Goal: Task Accomplishment & Management: Use online tool/utility

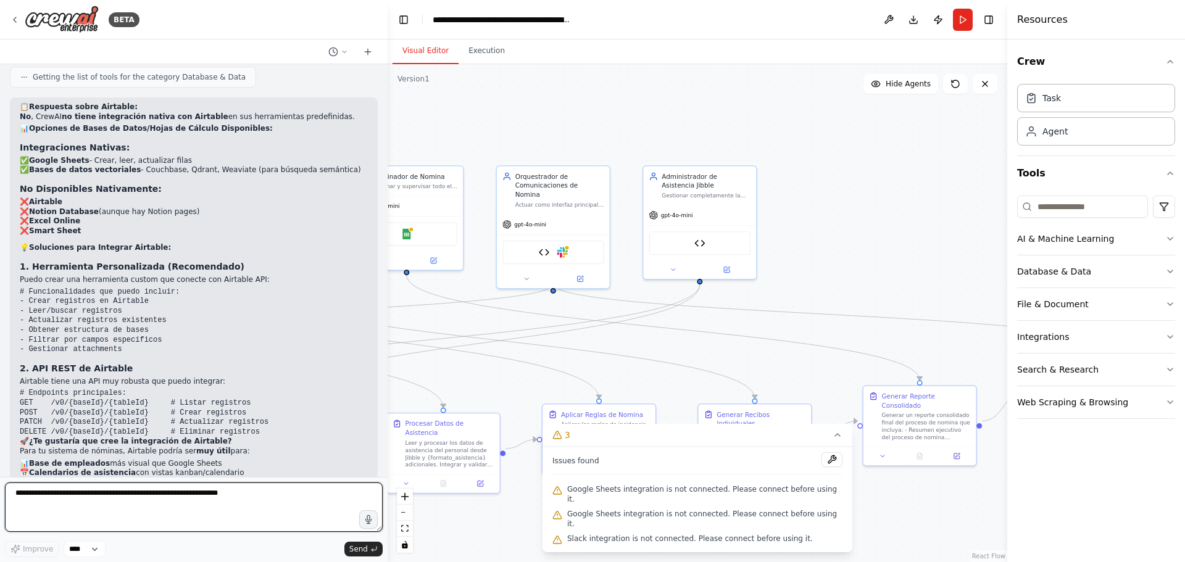
click at [81, 525] on textarea at bounding box center [194, 507] width 378 height 49
click at [88, 512] on textarea "**********" at bounding box center [194, 507] width 378 height 49
paste textarea "**********"
type textarea "**********"
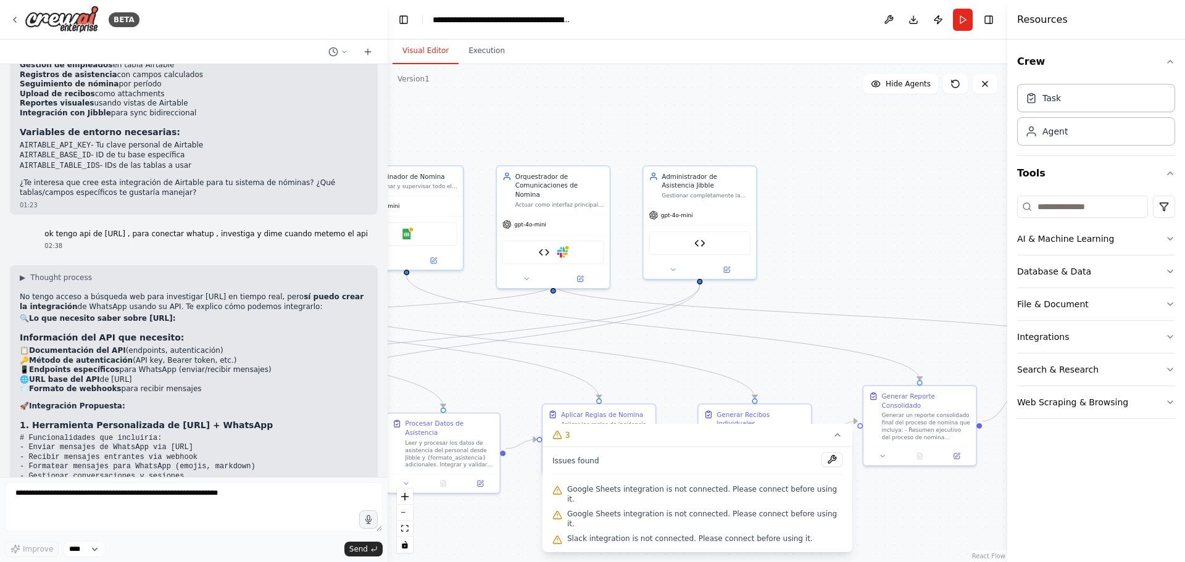
scroll to position [12080, 0]
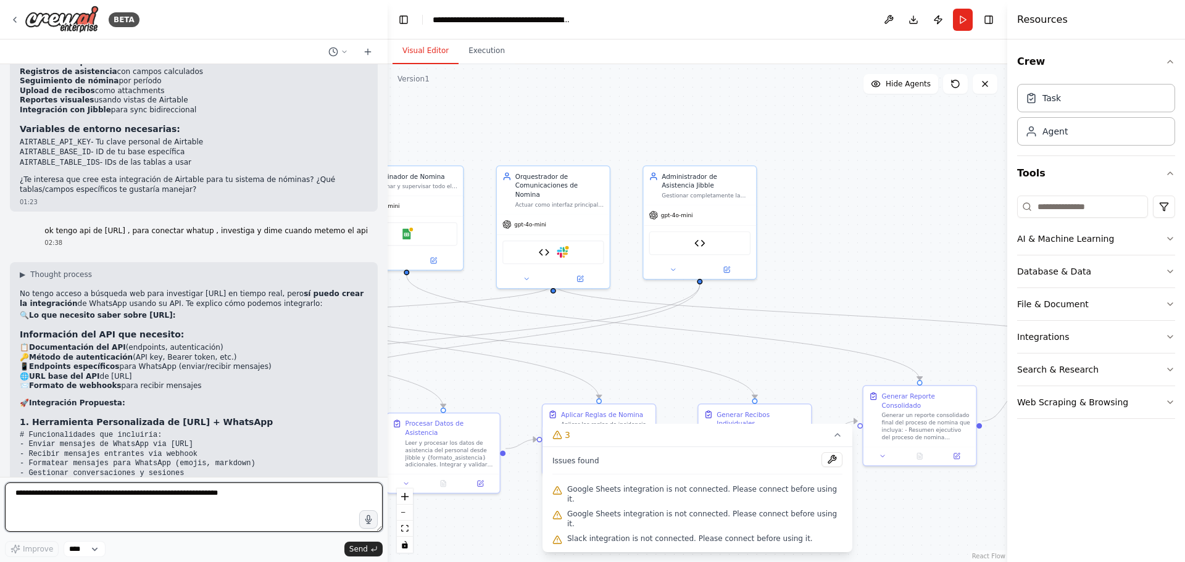
click at [61, 496] on textarea at bounding box center [194, 507] width 378 height 49
paste textarea "**********"
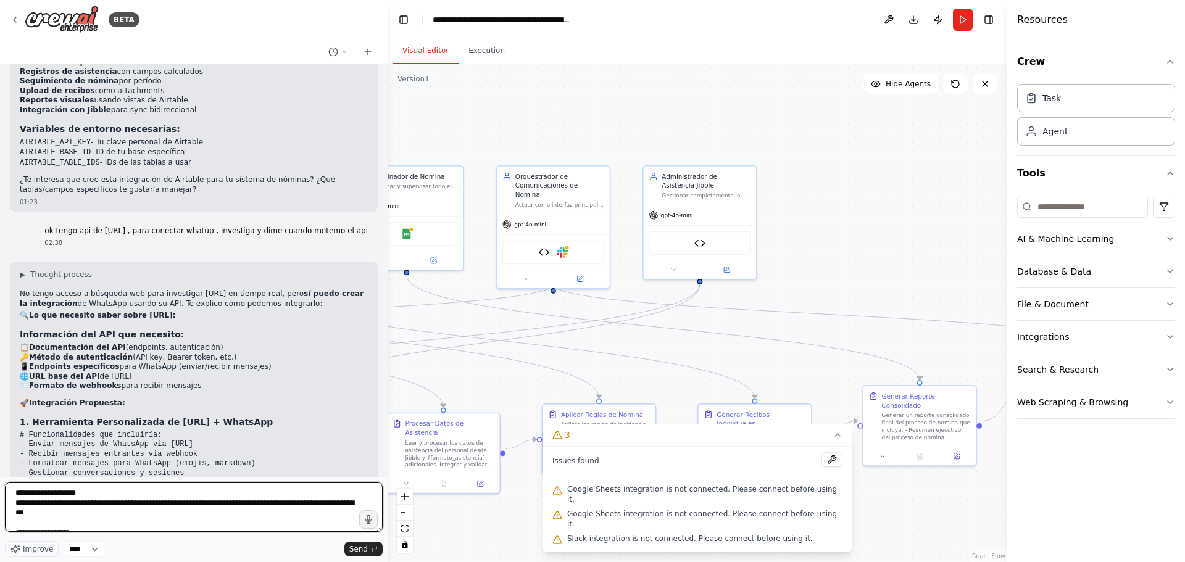
scroll to position [13149, 0]
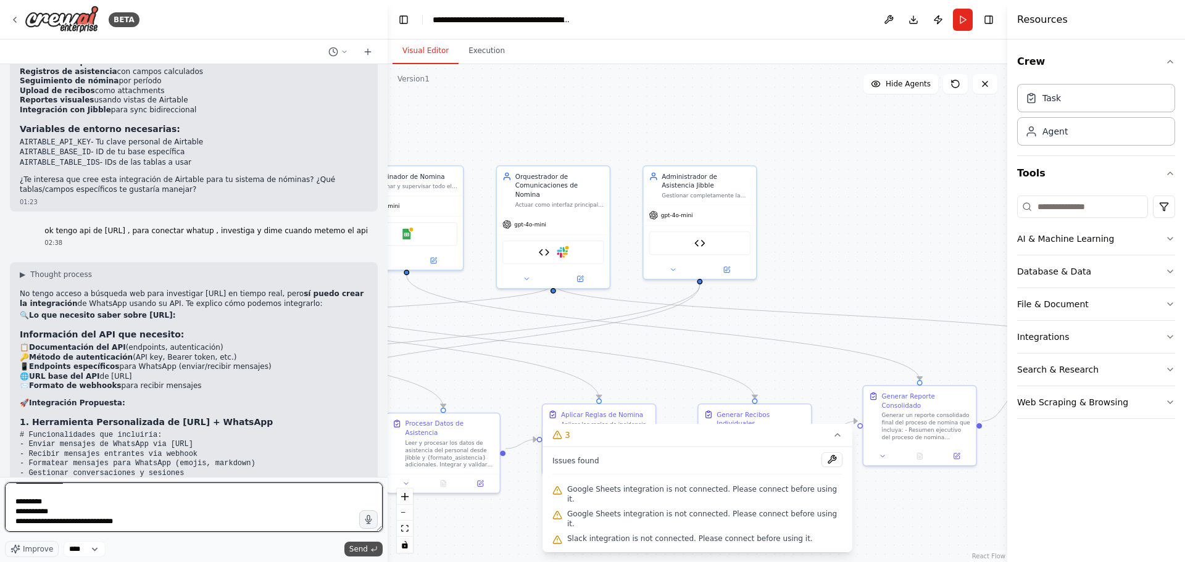
type textarea "**********"
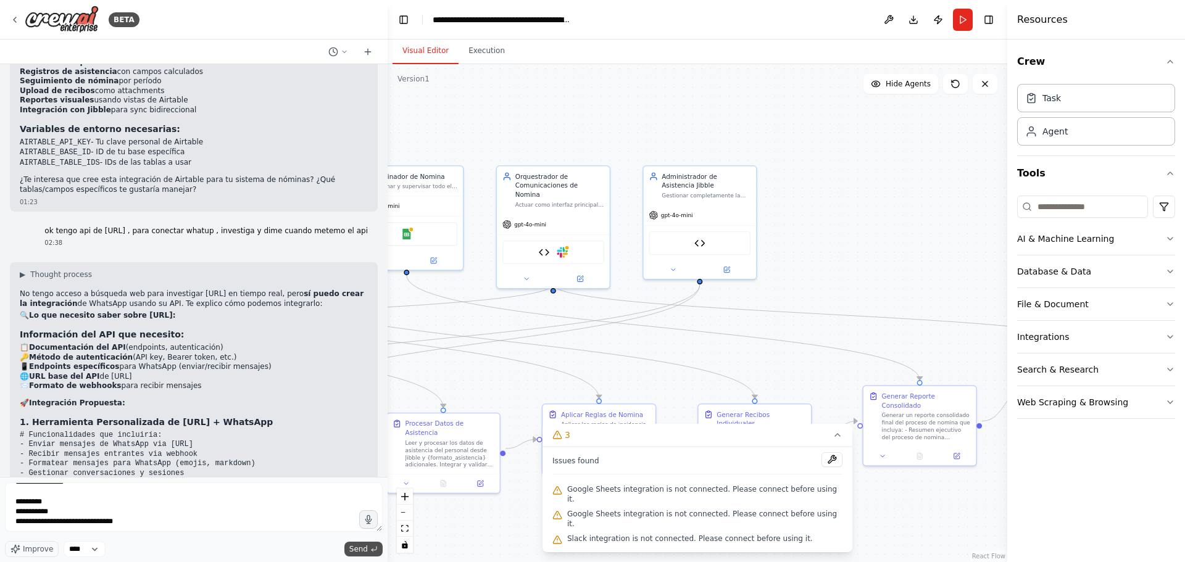
click at [357, 551] on span "Send" at bounding box center [358, 549] width 19 height 10
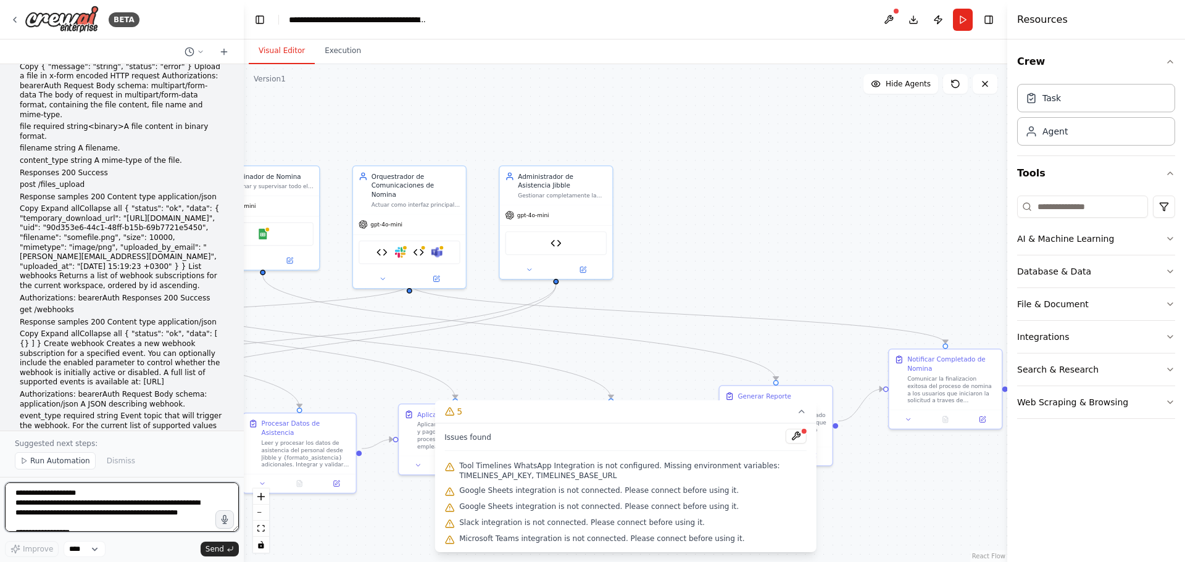
scroll to position [20422, 0]
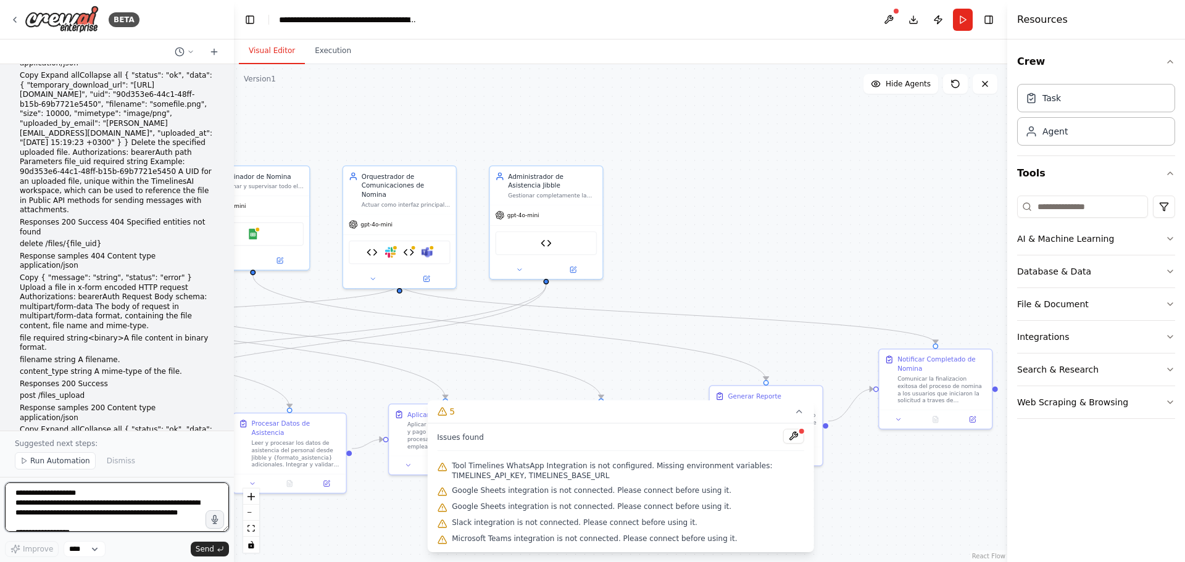
drag, startPoint x: 387, startPoint y: 313, endPoint x: 234, endPoint y: 328, distance: 153.8
click at [234, 328] on div "BETA quiero que desde un formato de asistencia de personal , atravez de un modu…" at bounding box center [592, 281] width 1185 height 562
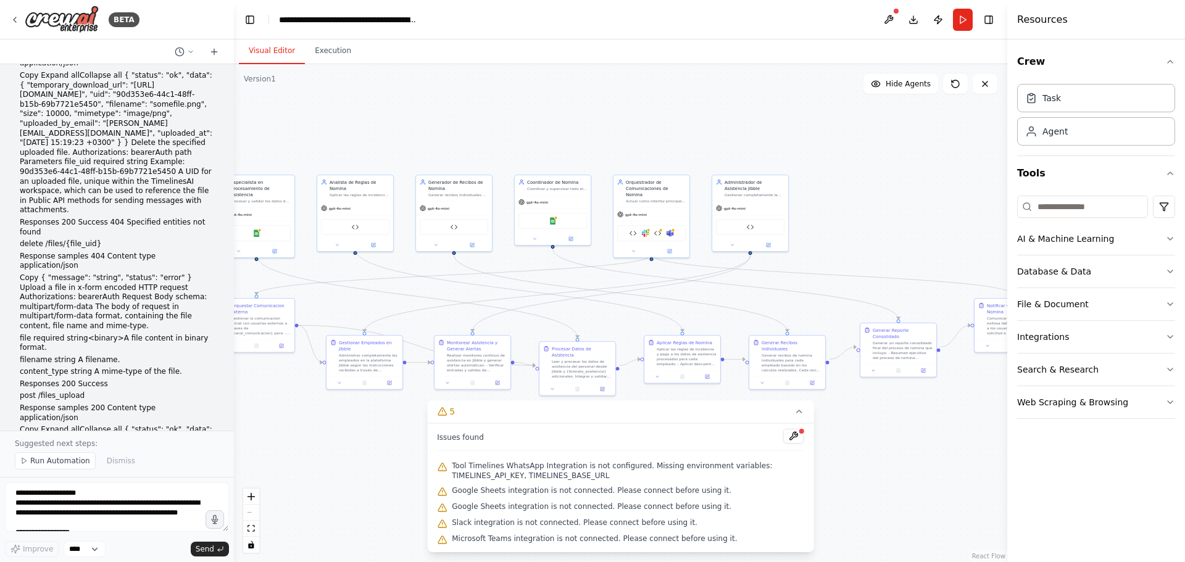
drag, startPoint x: 741, startPoint y: 239, endPoint x: 887, endPoint y: 214, distance: 148.4
click at [887, 214] on div ".deletable-edge-delete-btn { width: 20px; height: 20px; border: 0px solid #ffff…" at bounding box center [620, 313] width 773 height 498
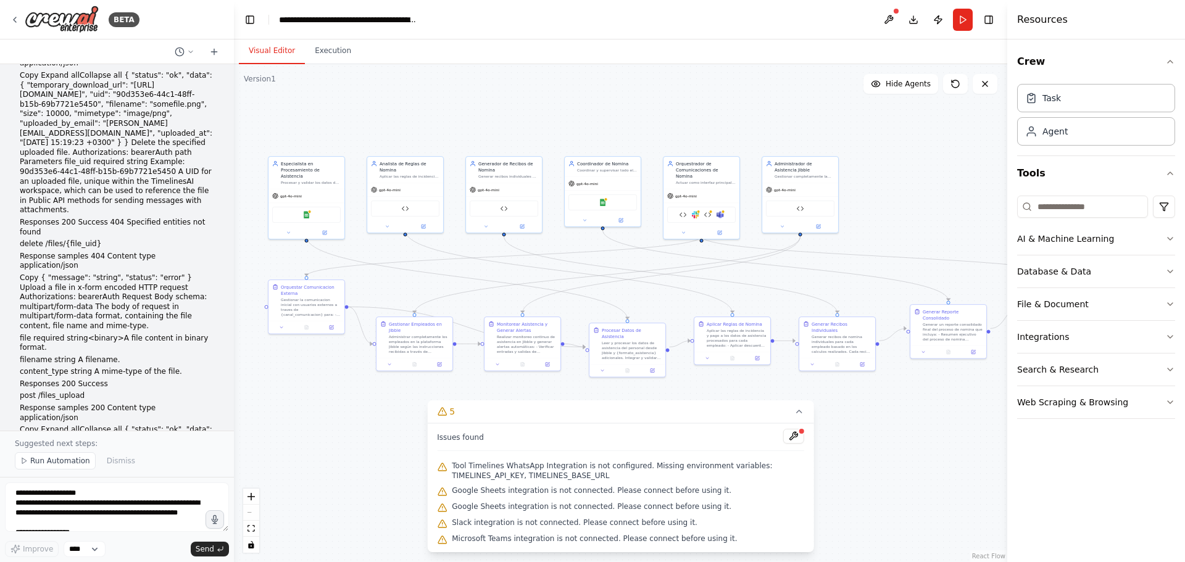
drag, startPoint x: 351, startPoint y: 312, endPoint x: 401, endPoint y: 293, distance: 53.3
click at [401, 293] on div ".deletable-edge-delete-btn { width: 20px; height: 20px; border: 0px solid #ffff…" at bounding box center [620, 313] width 773 height 498
click at [1169, 173] on icon "button" at bounding box center [1170, 173] width 10 height 10
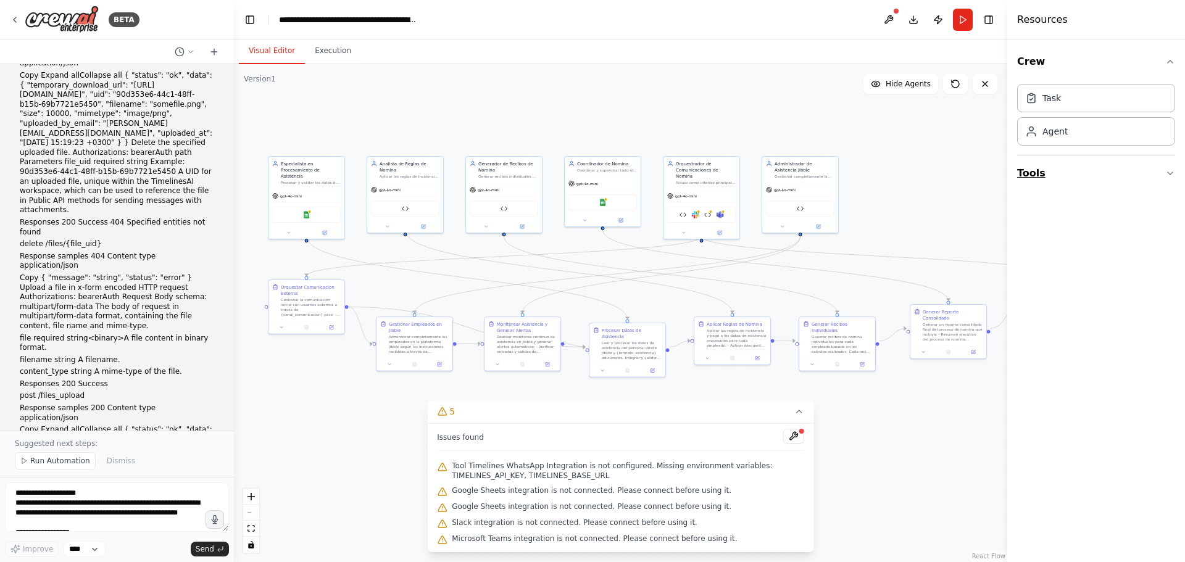
click at [1169, 173] on icon "button" at bounding box center [1170, 173] width 10 height 10
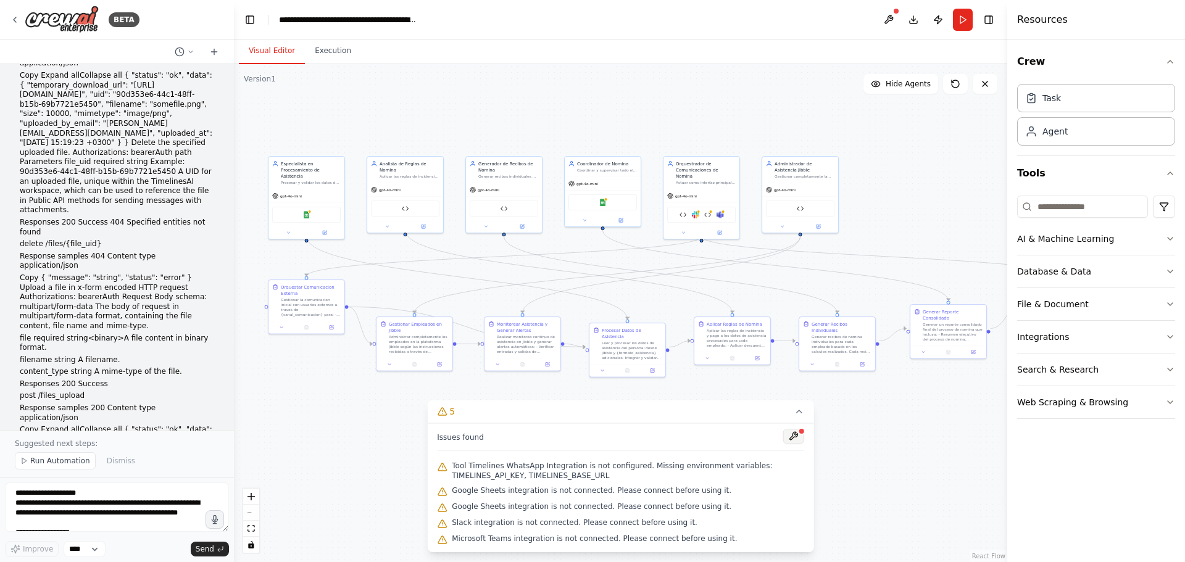
click at [794, 437] on button at bounding box center [793, 436] width 21 height 15
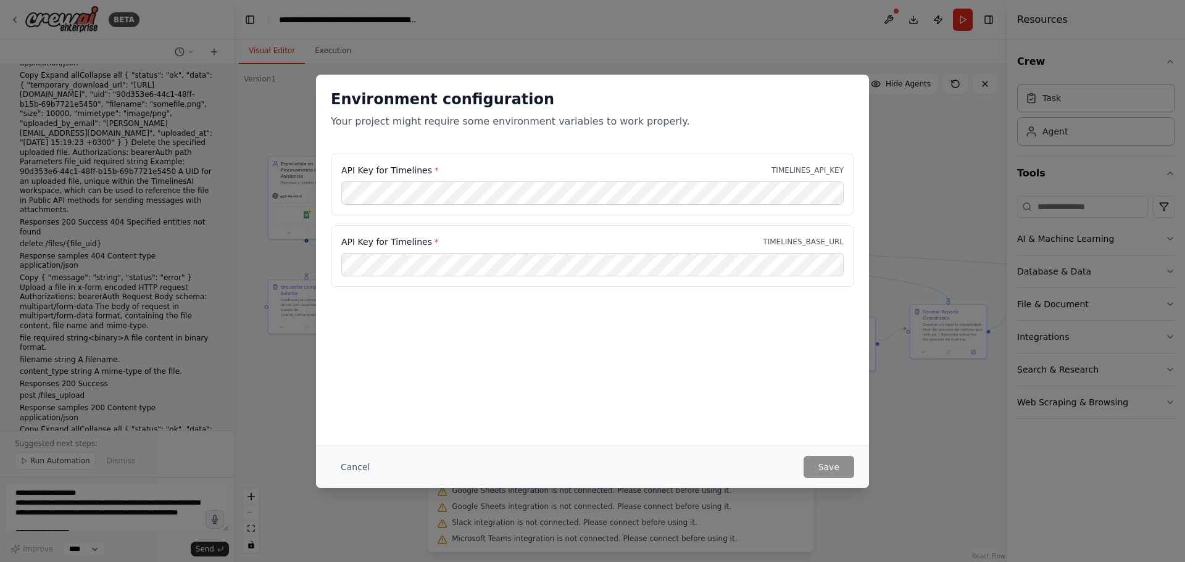
click at [44, 518] on div "Environment configuration Your project might require some environment variables…" at bounding box center [592, 281] width 1185 height 562
click at [365, 467] on button "Cancel" at bounding box center [355, 467] width 49 height 22
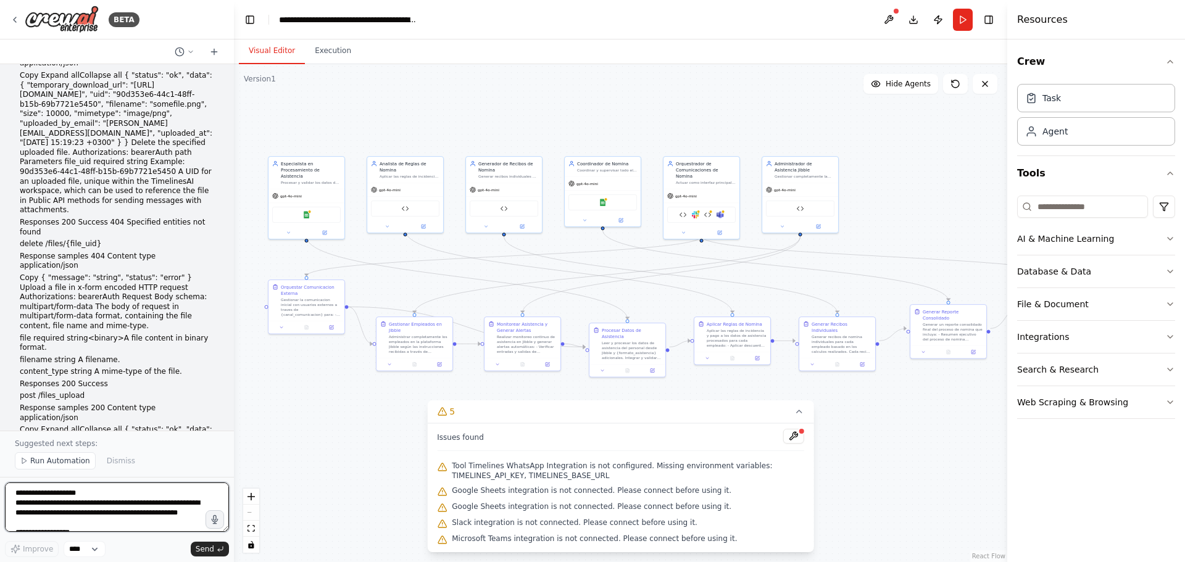
click at [52, 497] on textarea at bounding box center [117, 507] width 224 height 49
click at [41, 493] on textarea at bounding box center [117, 507] width 224 height 49
click at [122, 496] on textarea at bounding box center [117, 507] width 224 height 49
click at [91, 492] on textarea at bounding box center [117, 507] width 224 height 49
click at [64, 526] on textarea at bounding box center [117, 507] width 224 height 49
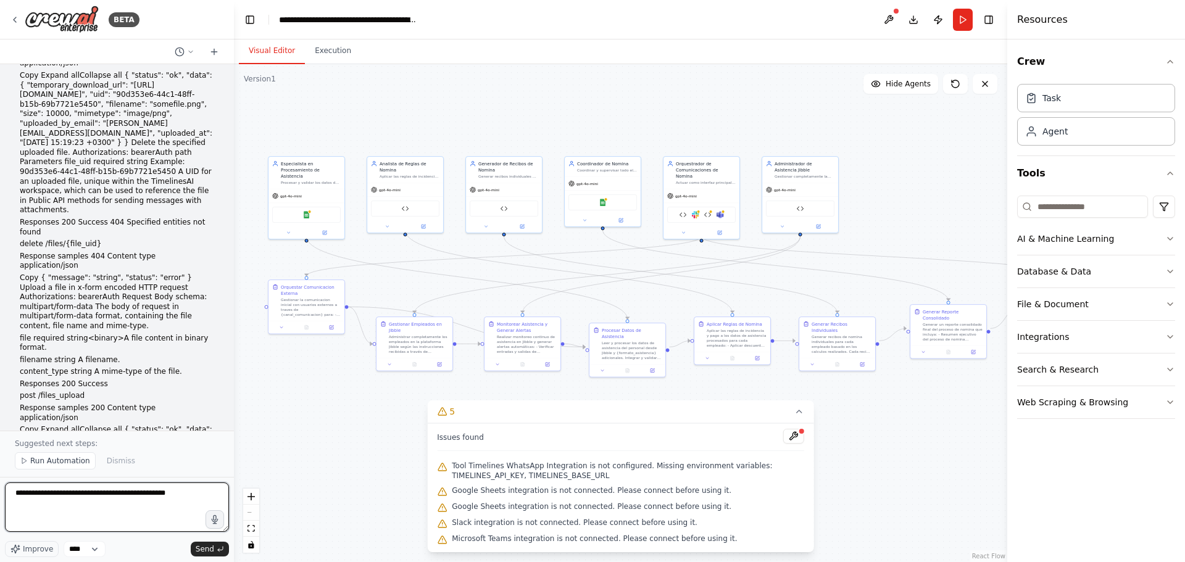
type textarea "**********"
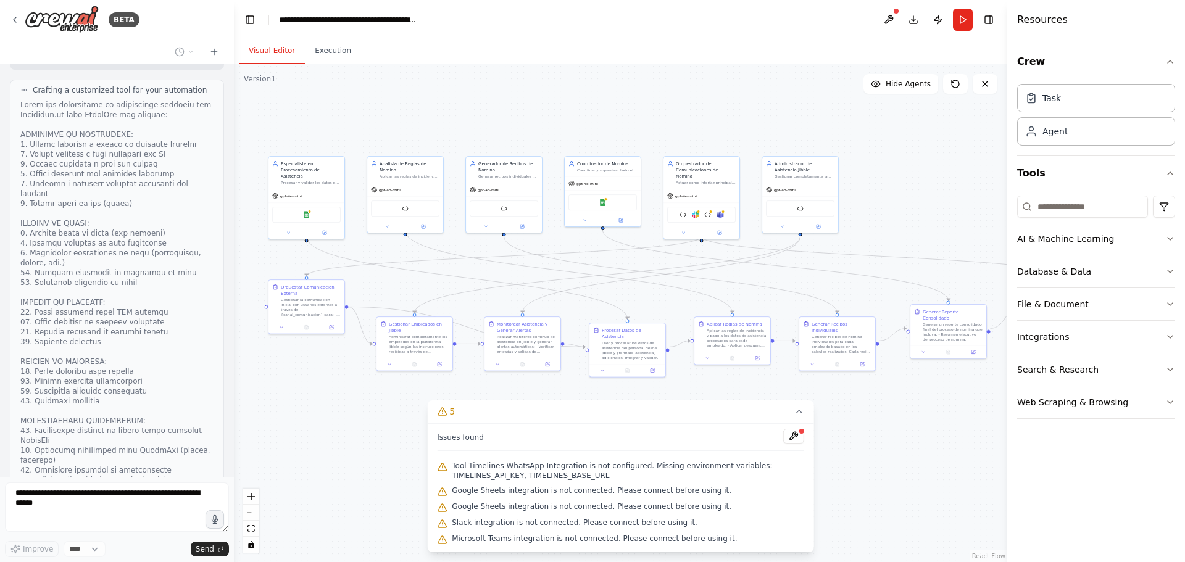
scroll to position [21855, 0]
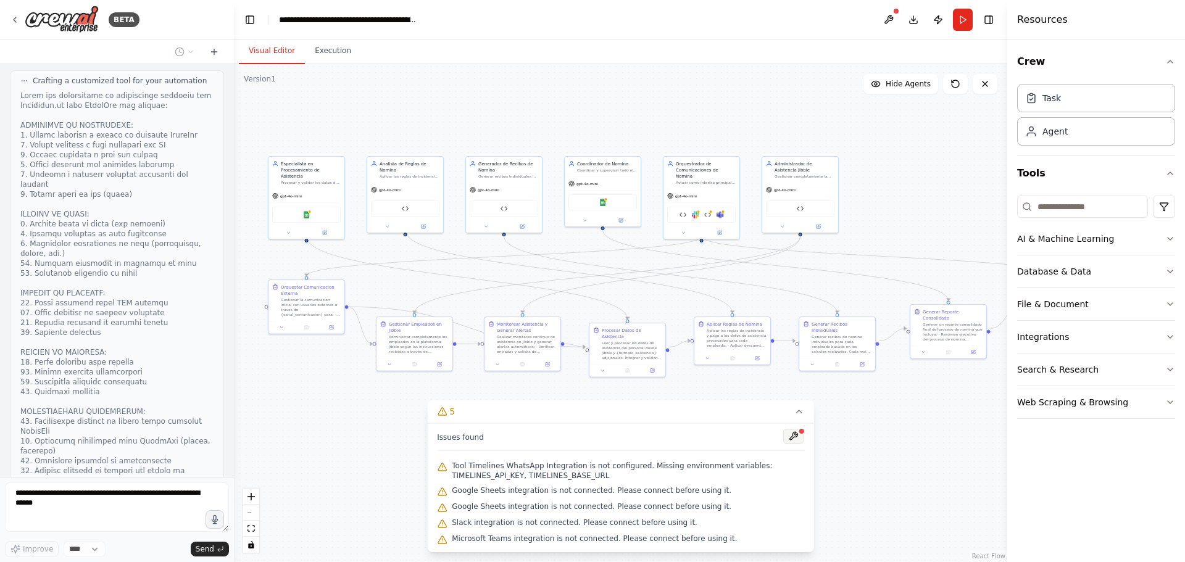
click at [795, 438] on button at bounding box center [793, 436] width 21 height 15
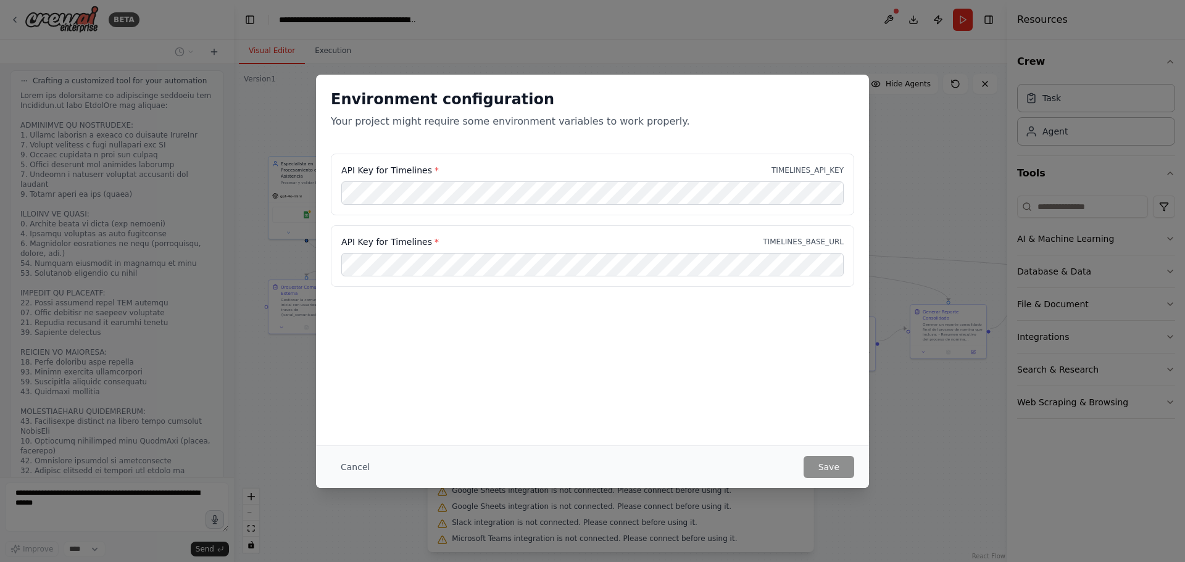
click at [488, 239] on div "API Key for Timelines * TIMELINES_BASE_URL" at bounding box center [592, 242] width 502 height 12
click at [360, 467] on button "Cancel" at bounding box center [355, 467] width 49 height 22
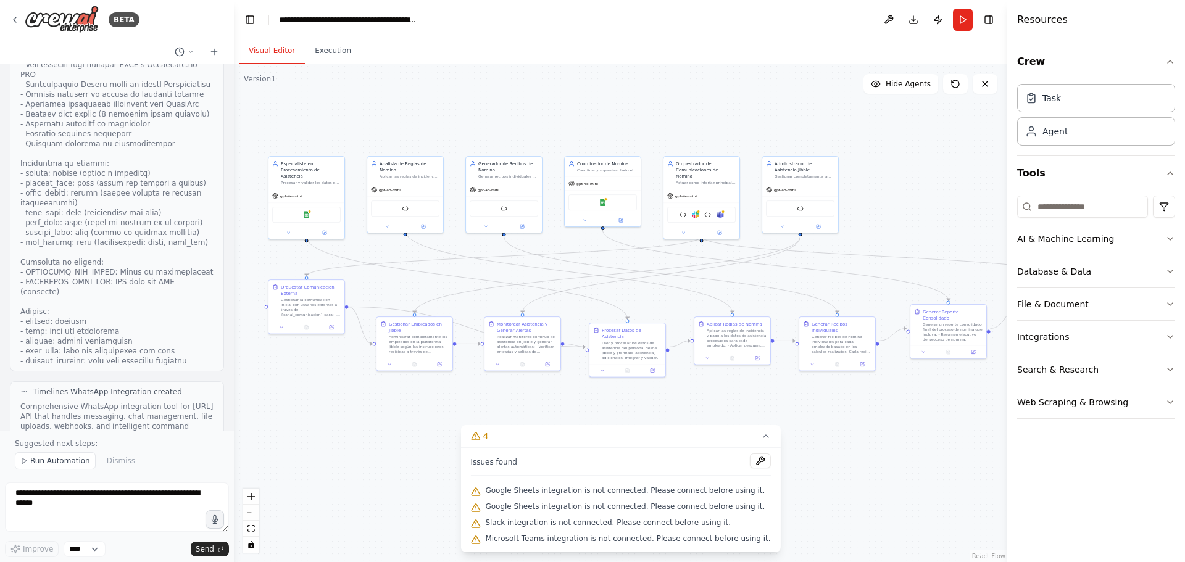
scroll to position [22319, 0]
click at [542, 464] on div "Issues found" at bounding box center [620, 465] width 300 height 22
click at [751, 465] on button at bounding box center [760, 461] width 21 height 15
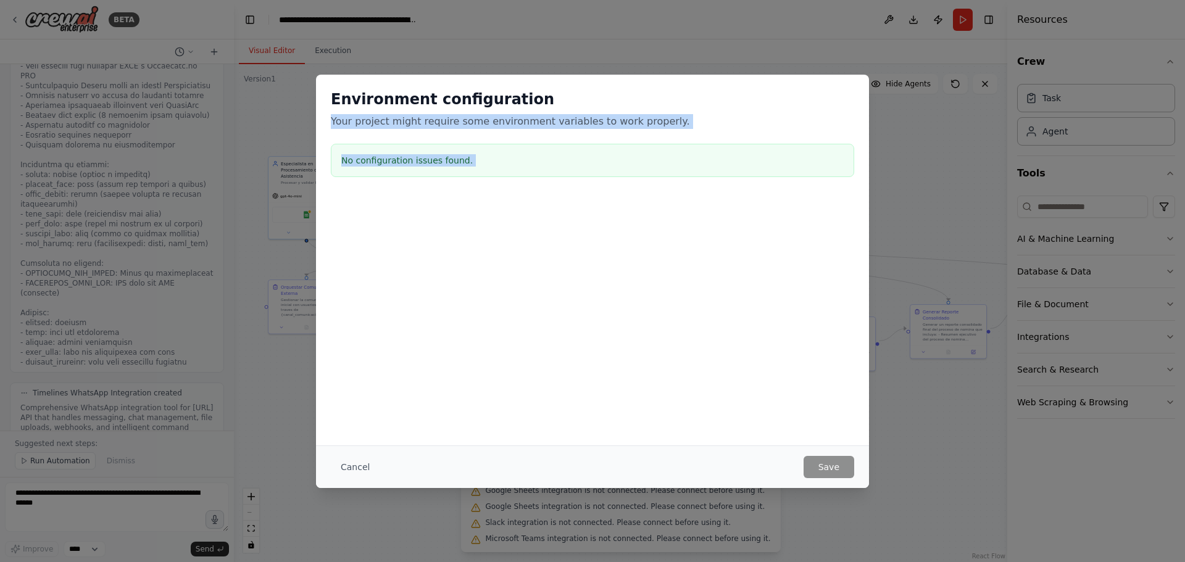
drag, startPoint x: 333, startPoint y: 122, endPoint x: 581, endPoint y: 220, distance: 267.1
click at [581, 220] on div "Environment configuration Your project might require some environment variables…" at bounding box center [592, 198] width 553 height 246
copy div "Your project might require some environment variables to work properly. No conf…"
click at [57, 510] on div "Environment configuration Your project might require some environment variables…" at bounding box center [592, 281] width 1185 height 562
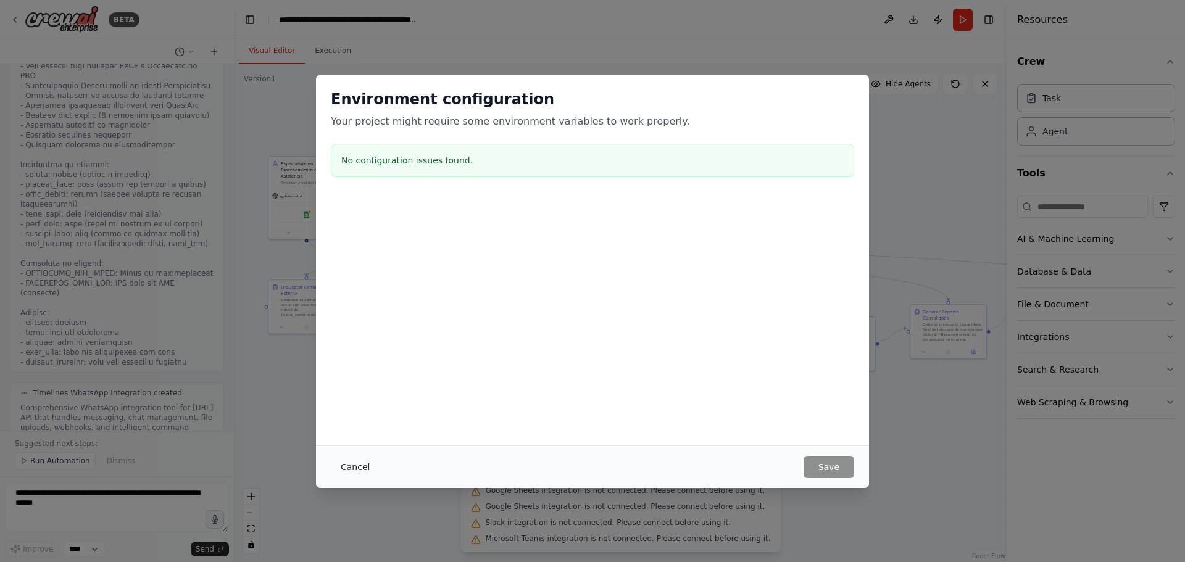
click at [354, 472] on button "Cancel" at bounding box center [355, 467] width 49 height 22
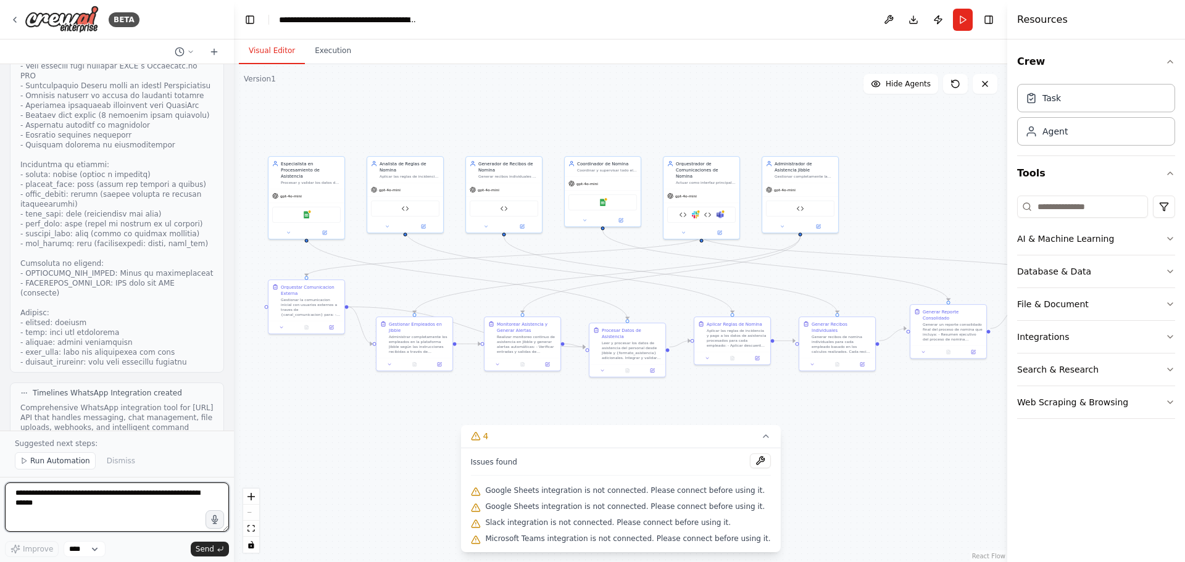
click at [49, 508] on textarea at bounding box center [117, 507] width 224 height 49
paste textarea "**********"
type textarea "**********"
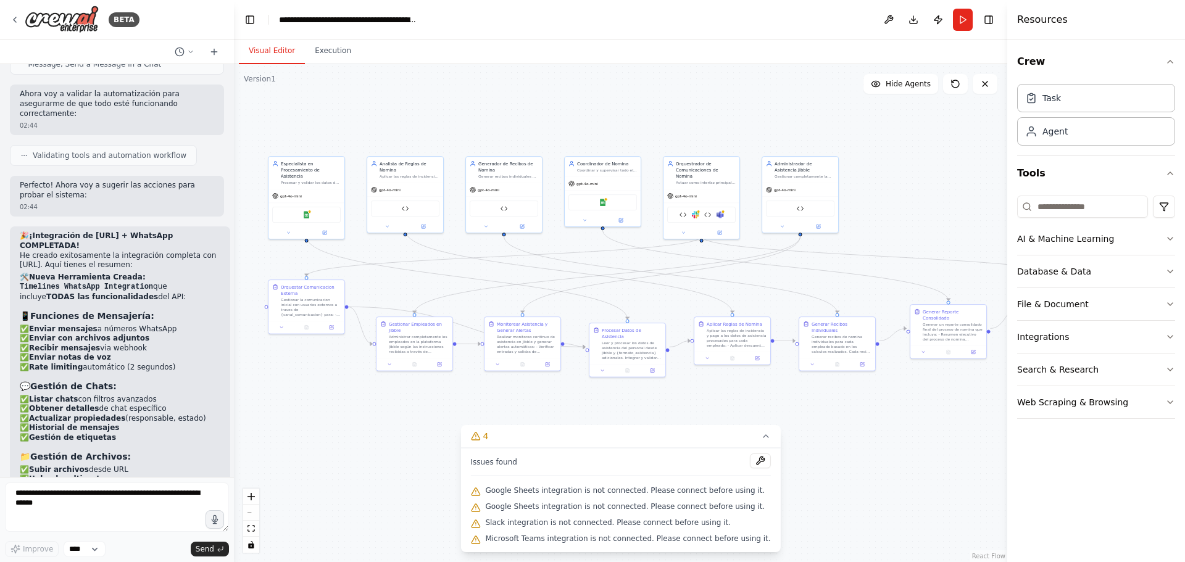
scroll to position [22812, 0]
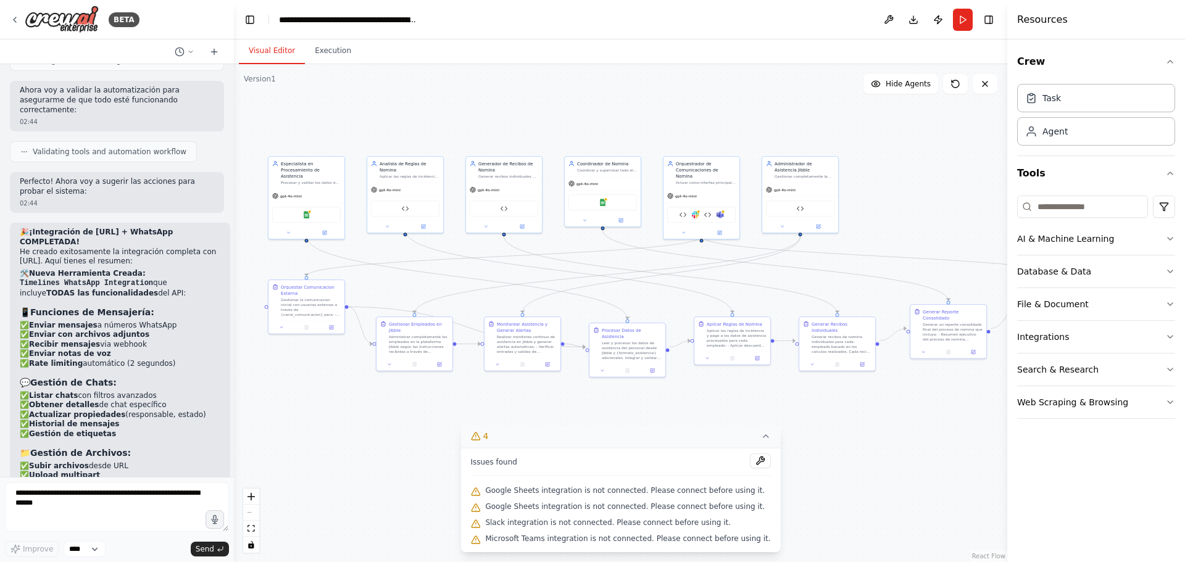
click at [480, 438] on icon at bounding box center [475, 436] width 10 height 10
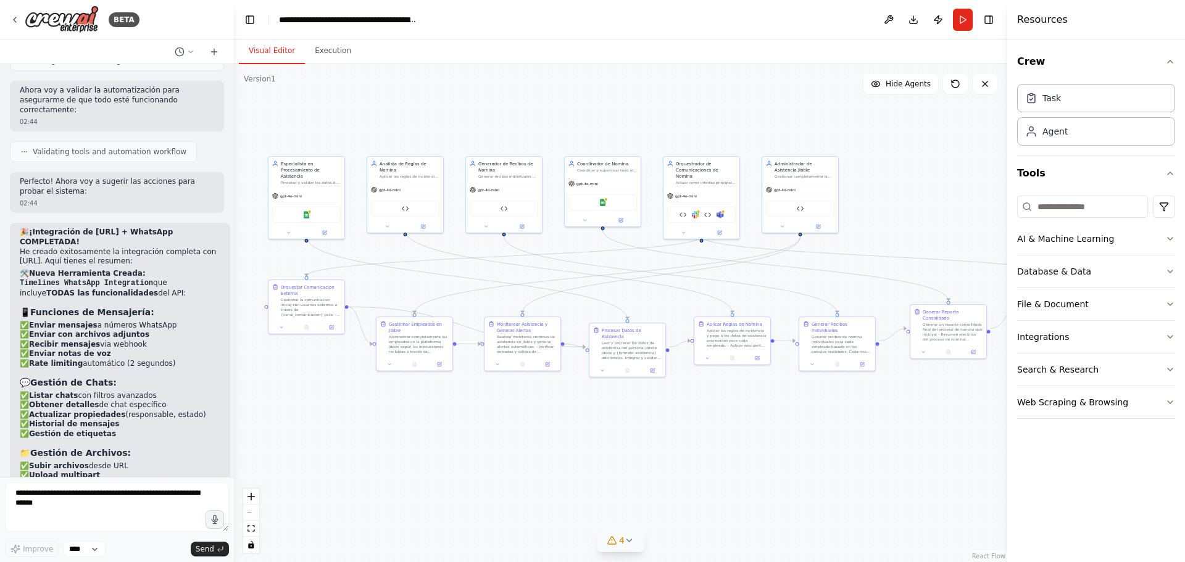
click at [615, 542] on icon at bounding box center [611, 540] width 8 height 7
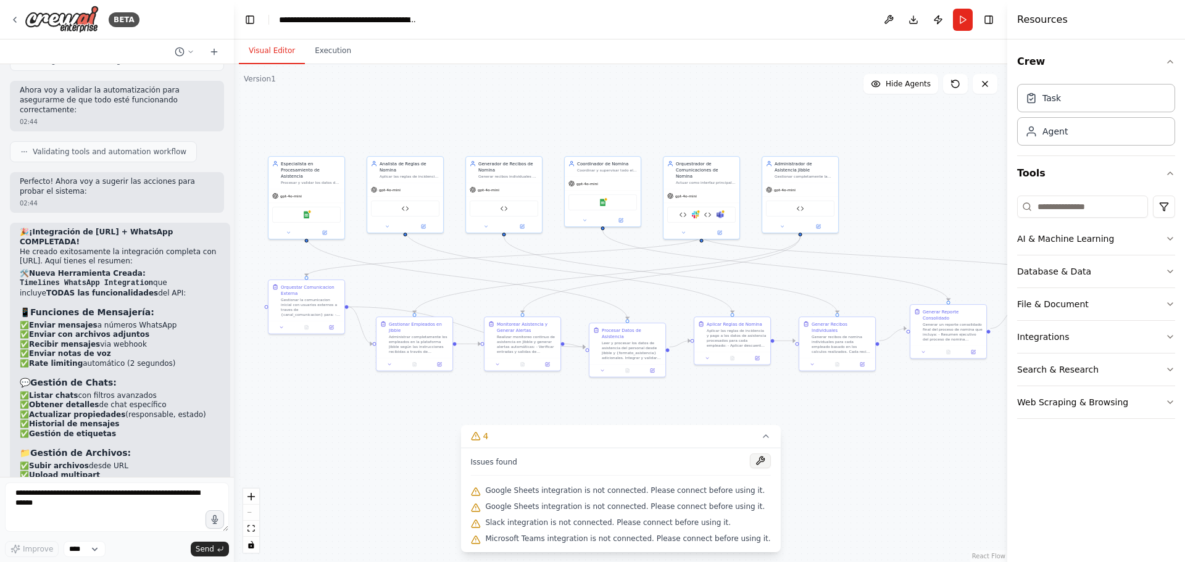
click at [750, 461] on button at bounding box center [760, 461] width 21 height 15
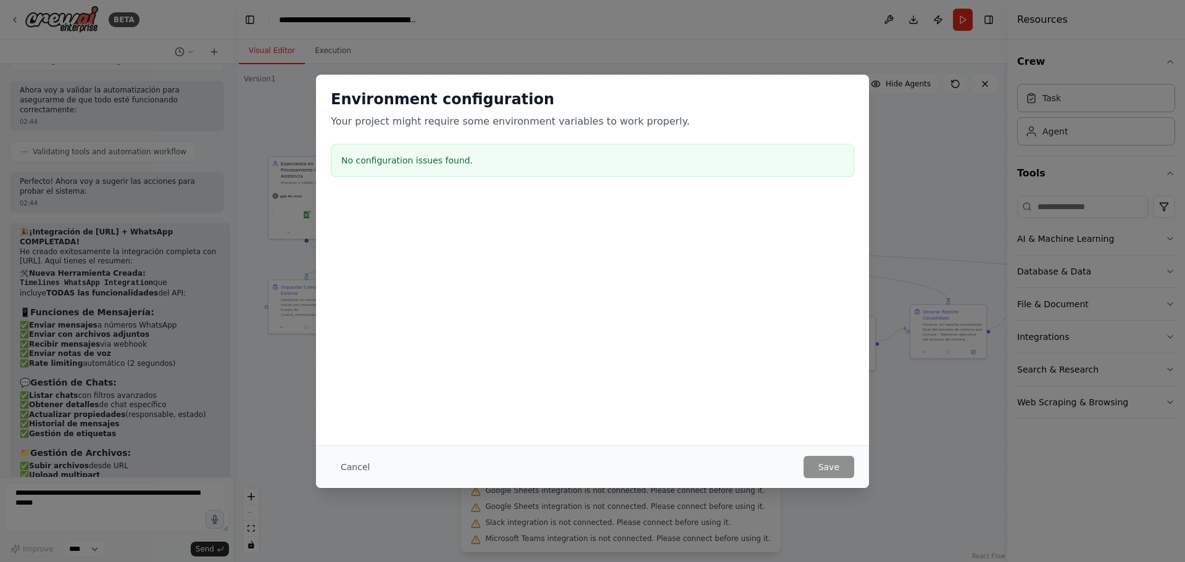
click at [88, 504] on div "Environment configuration Your project might require some environment variables…" at bounding box center [592, 281] width 1185 height 562
click at [354, 465] on button "Cancel" at bounding box center [355, 467] width 49 height 22
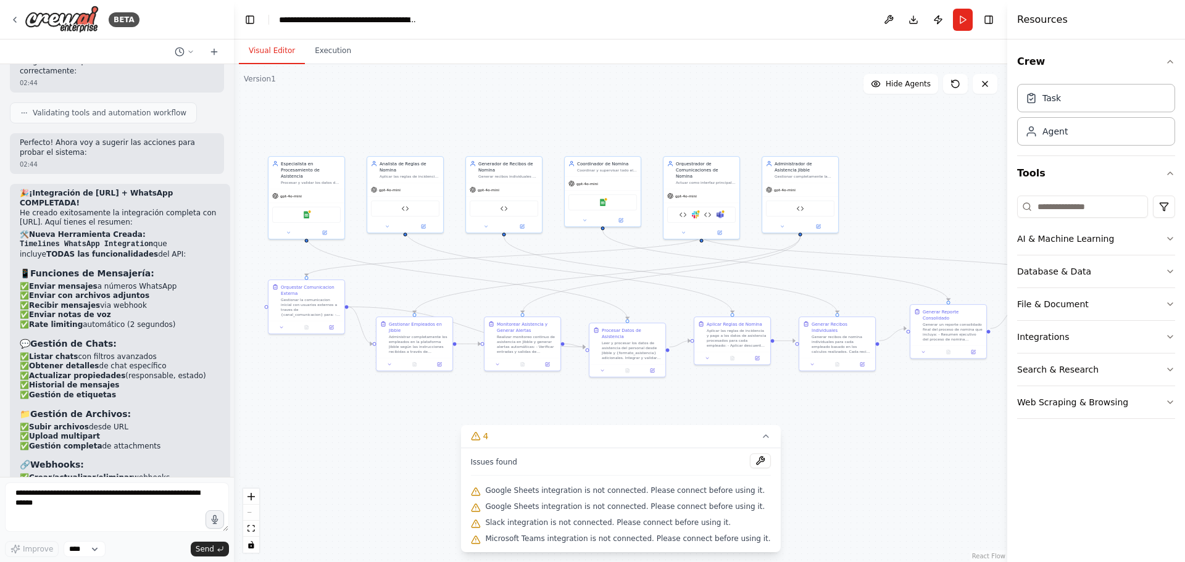
scroll to position [22854, 0]
click at [13, 22] on icon at bounding box center [15, 20] width 10 height 10
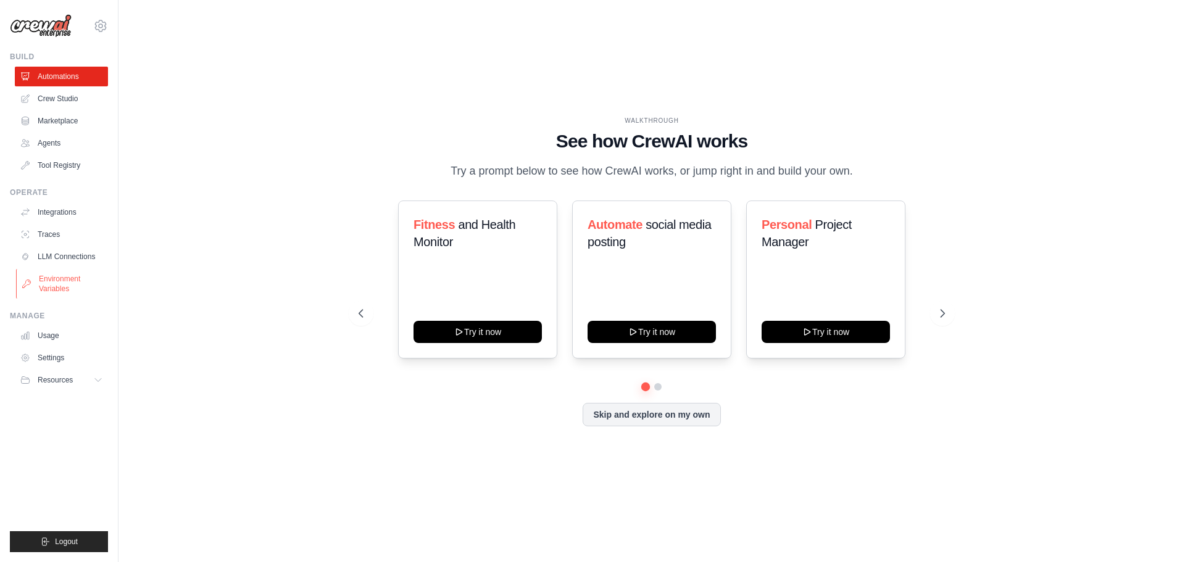
click at [60, 283] on link "Environment Variables" at bounding box center [62, 284] width 93 height 30
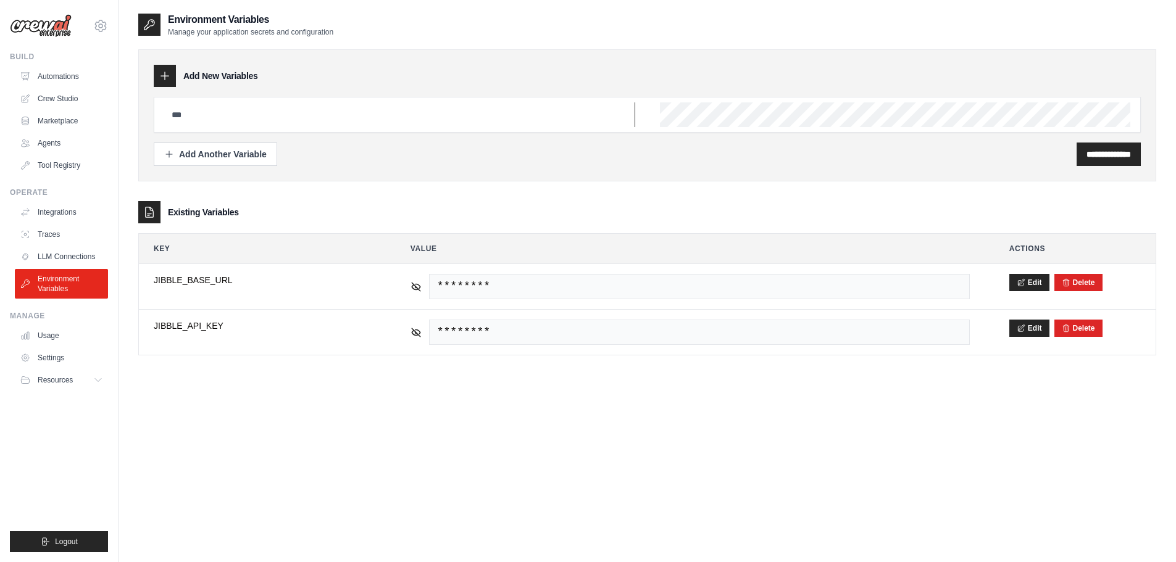
click at [204, 114] on input "text" at bounding box center [399, 114] width 471 height 25
click at [230, 75] on h3 "Add New Variables" at bounding box center [220, 76] width 75 height 12
click at [167, 75] on icon at bounding box center [165, 76] width 12 height 12
click at [217, 120] on input "text" at bounding box center [399, 114] width 471 height 25
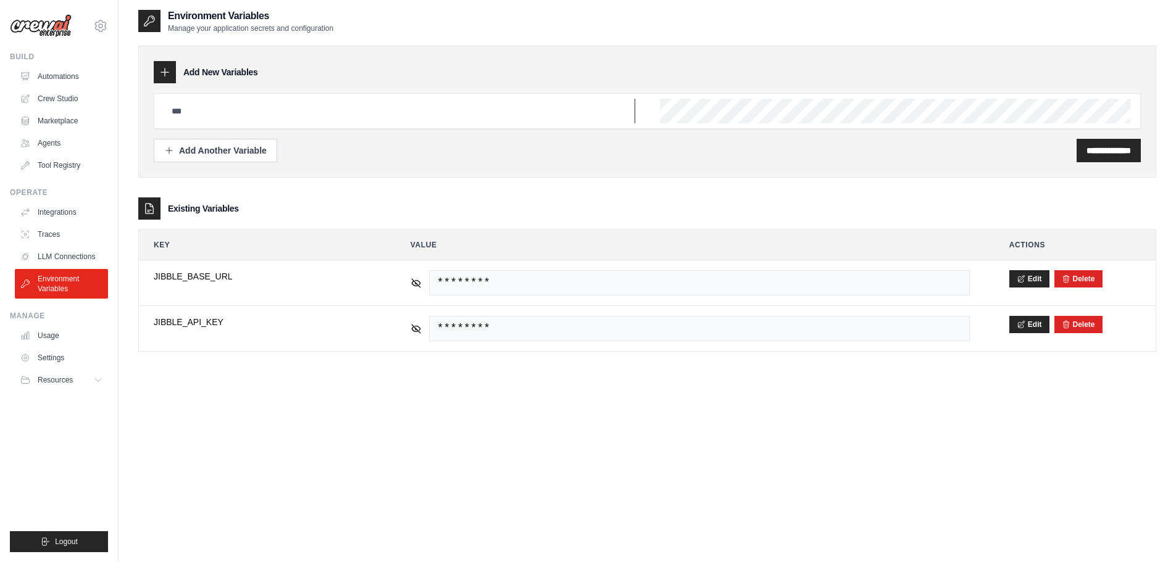
click at [198, 111] on input "text" at bounding box center [399, 111] width 471 height 25
paste input "**********"
type input "**********"
drag, startPoint x: 362, startPoint y: 109, endPoint x: 142, endPoint y: 109, distance: 219.7
click at [141, 109] on div "**********" at bounding box center [647, 112] width 1018 height 132
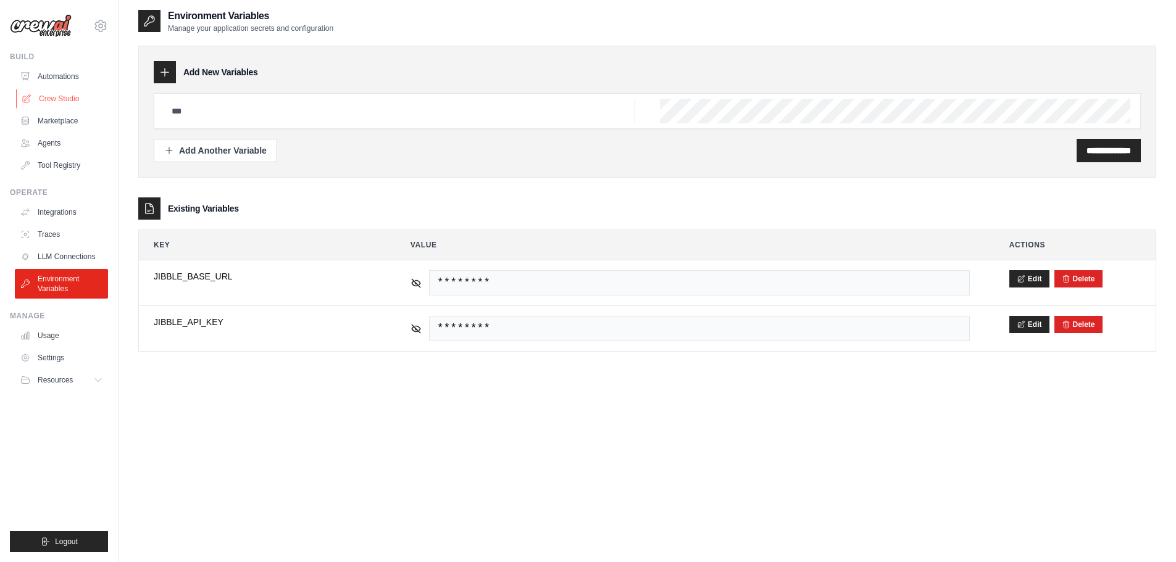
click at [59, 93] on link "Crew Studio" at bounding box center [62, 99] width 93 height 20
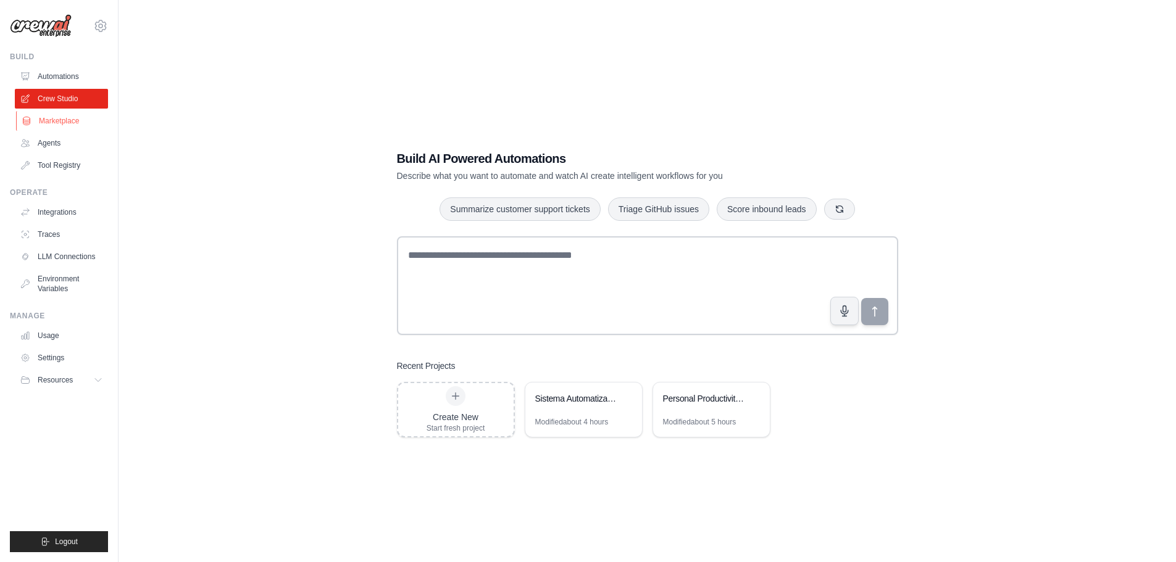
click at [58, 127] on link "Marketplace" at bounding box center [62, 121] width 93 height 20
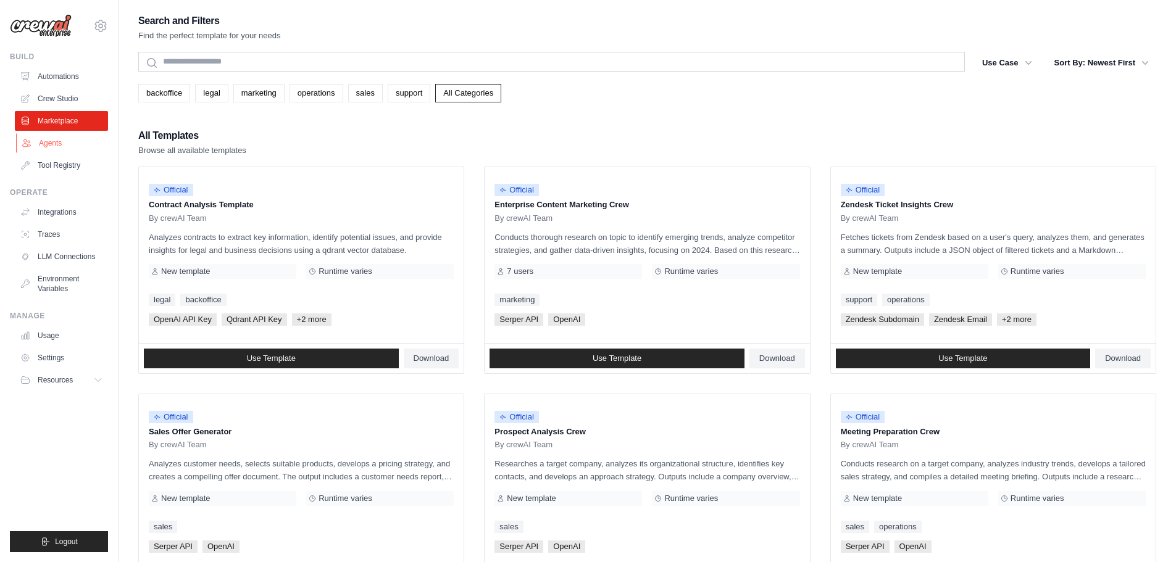
click at [52, 141] on link "Agents" at bounding box center [62, 143] width 93 height 20
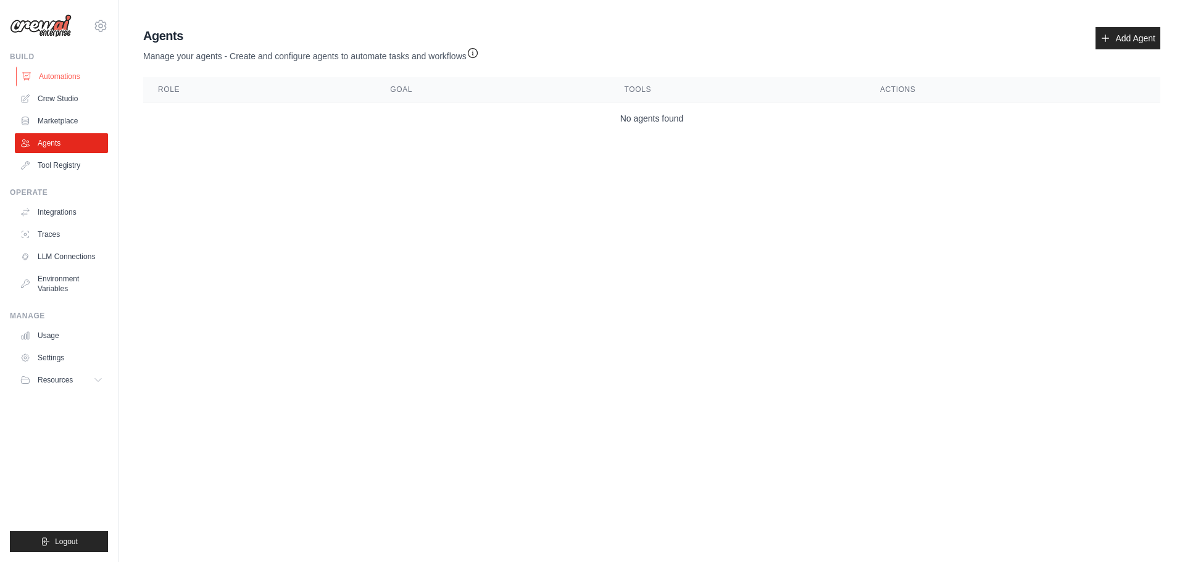
click at [73, 76] on link "Automations" at bounding box center [62, 77] width 93 height 20
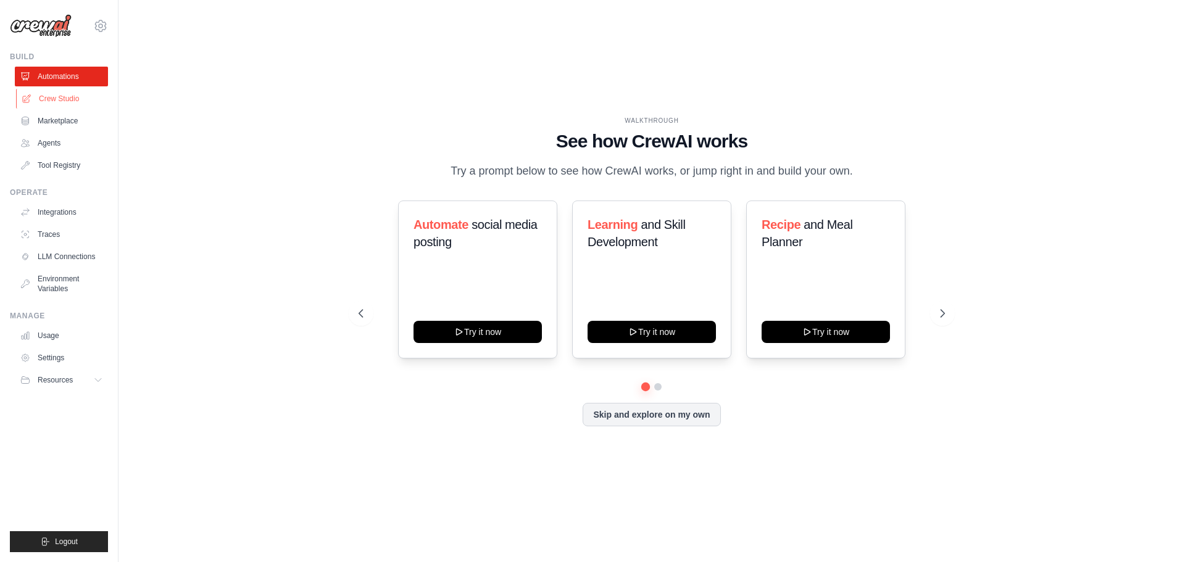
click at [55, 101] on link "Crew Studio" at bounding box center [62, 99] width 93 height 20
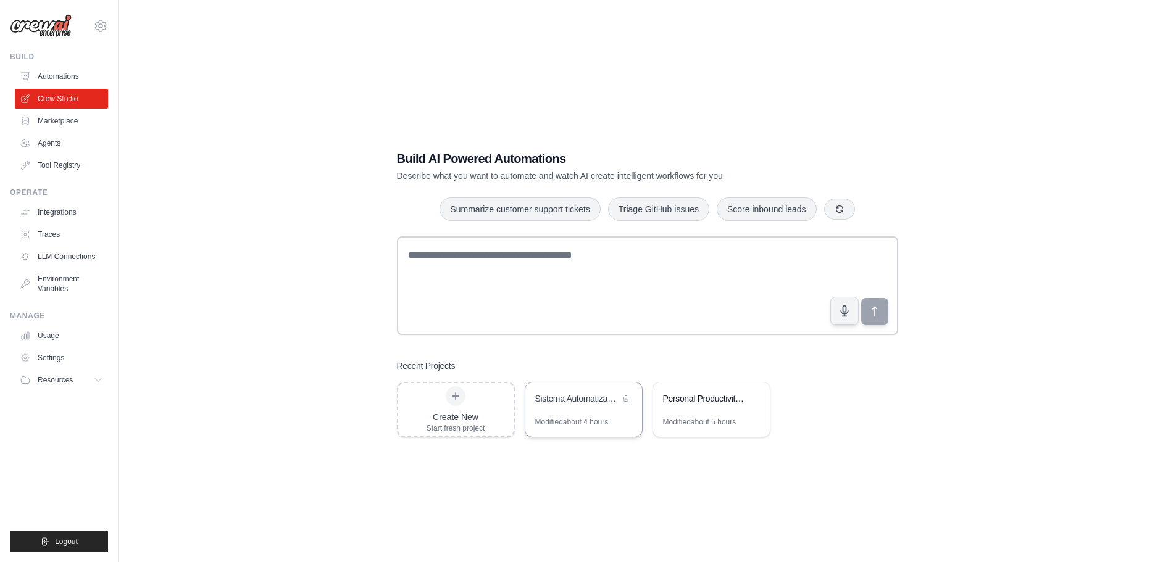
click at [588, 412] on div "Sistema Automatizado de Procesamiento de Nomina" at bounding box center [583, 400] width 117 height 35
click at [54, 286] on link "Environment Variables" at bounding box center [62, 284] width 93 height 30
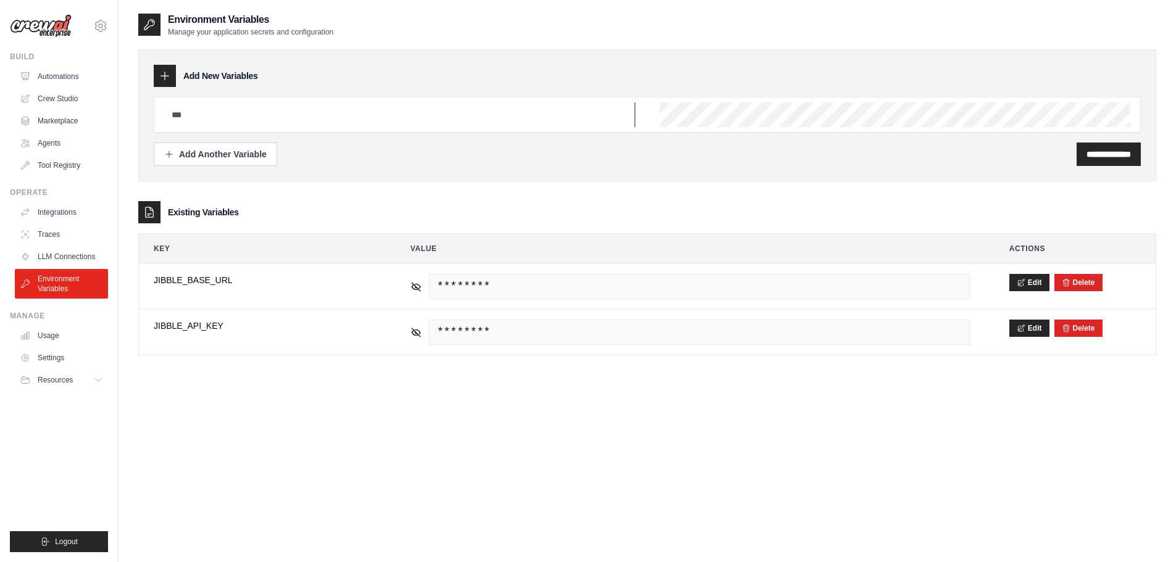
click at [209, 109] on input "text" at bounding box center [399, 114] width 471 height 25
paste input "**********"
type input "**********"
click at [700, 128] on div "**********" at bounding box center [647, 115] width 987 height 36
click at [1089, 156] on input "**********" at bounding box center [1108, 154] width 44 height 12
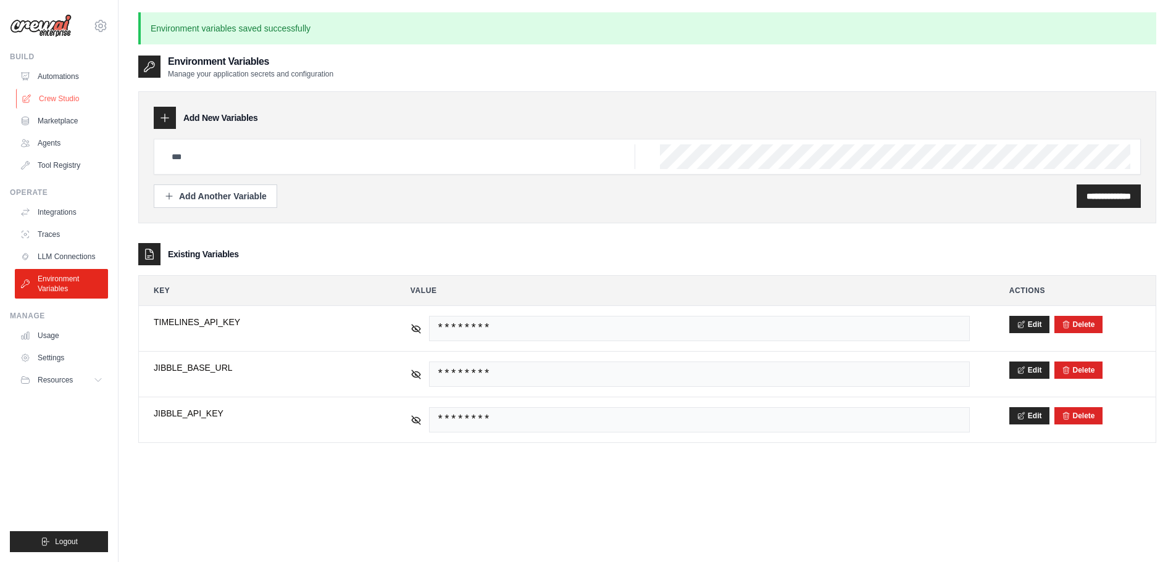
click at [58, 98] on link "Crew Studio" at bounding box center [62, 99] width 93 height 20
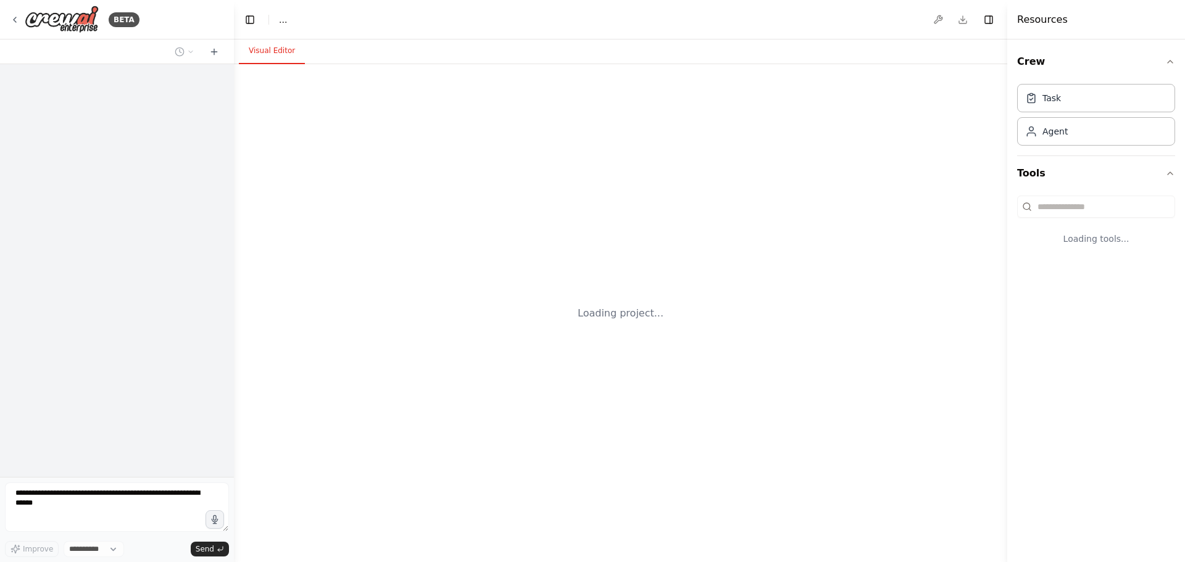
select select "****"
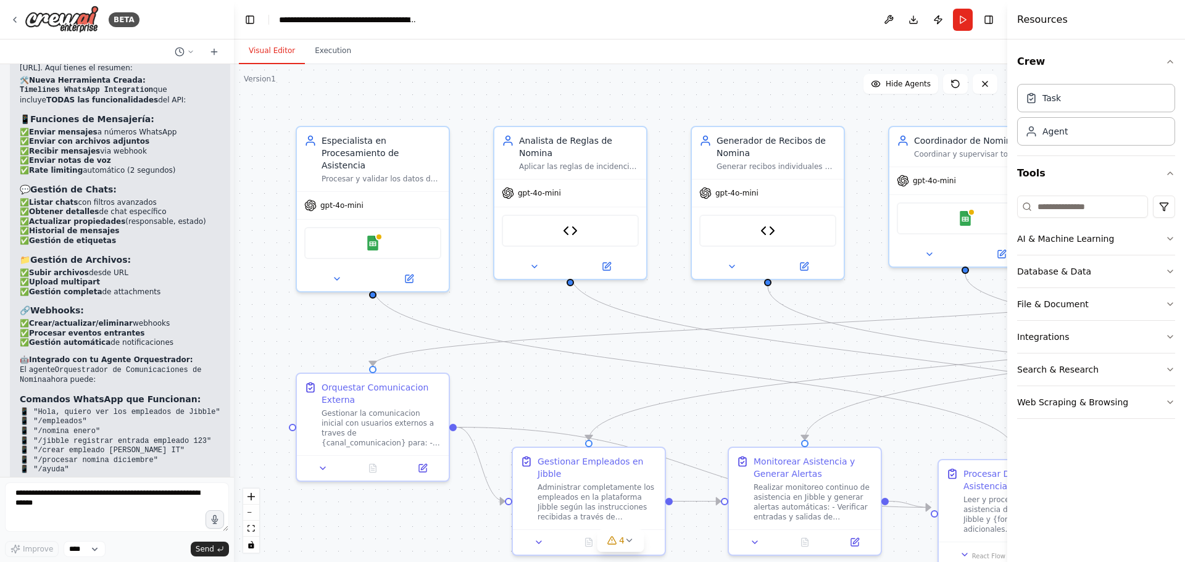
scroll to position [22976, 0]
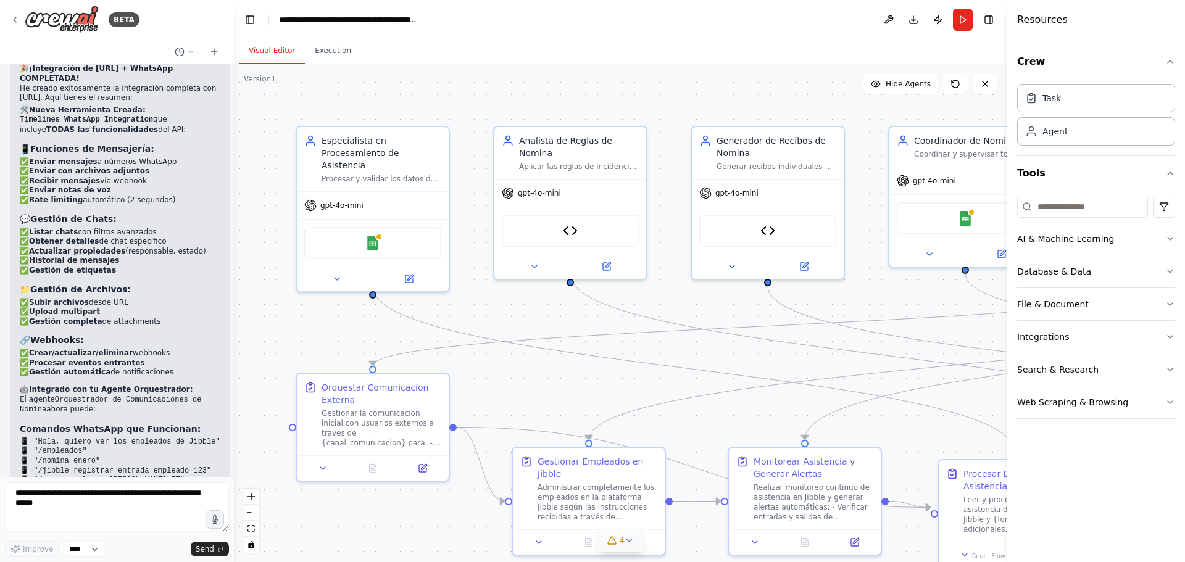
click at [631, 544] on icon at bounding box center [630, 541] width 10 height 10
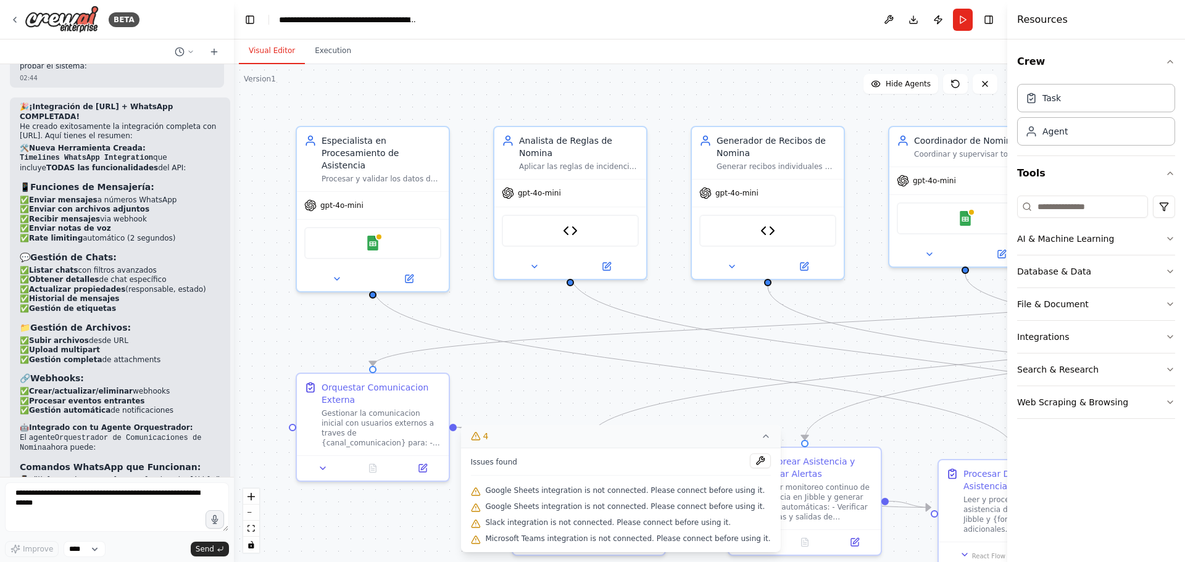
scroll to position [22934, 0]
drag, startPoint x: 51, startPoint y: 305, endPoint x: 131, endPoint y: 304, distance: 80.9
copy code "TIMELINES_API_KEY"
click at [14, 18] on icon at bounding box center [15, 20] width 10 height 10
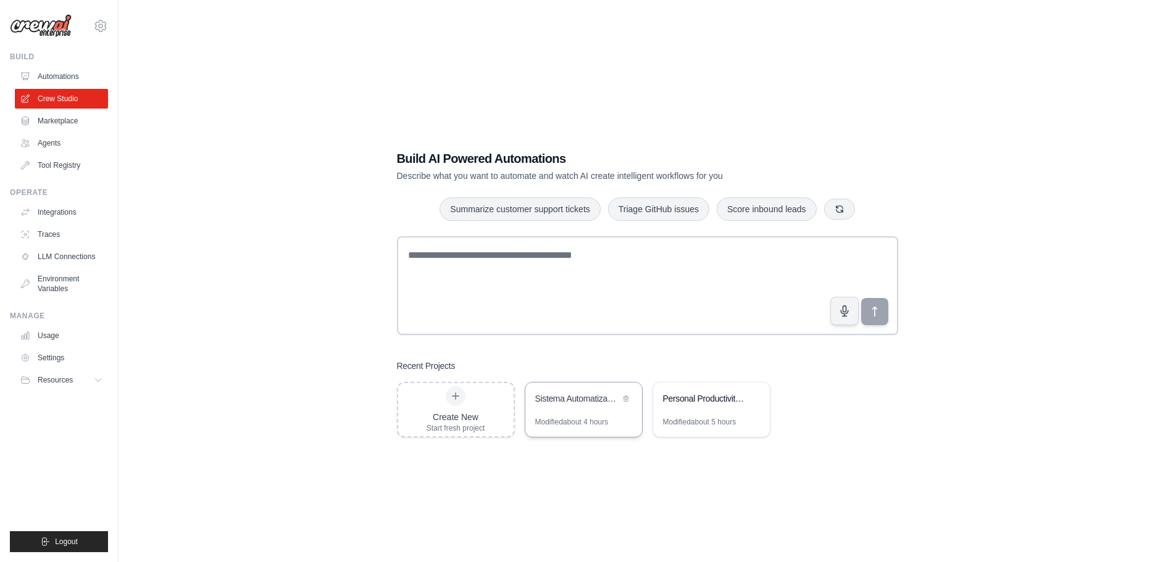
click at [579, 391] on div "Sistema Automatizado de Procesamiento de Nomina" at bounding box center [583, 400] width 117 height 35
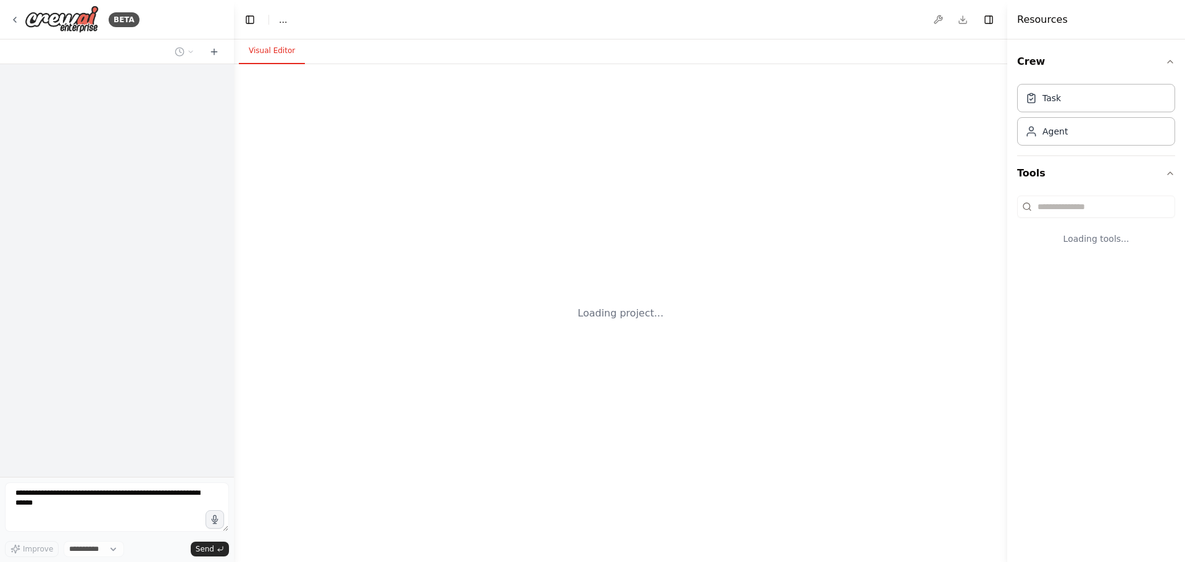
select select "****"
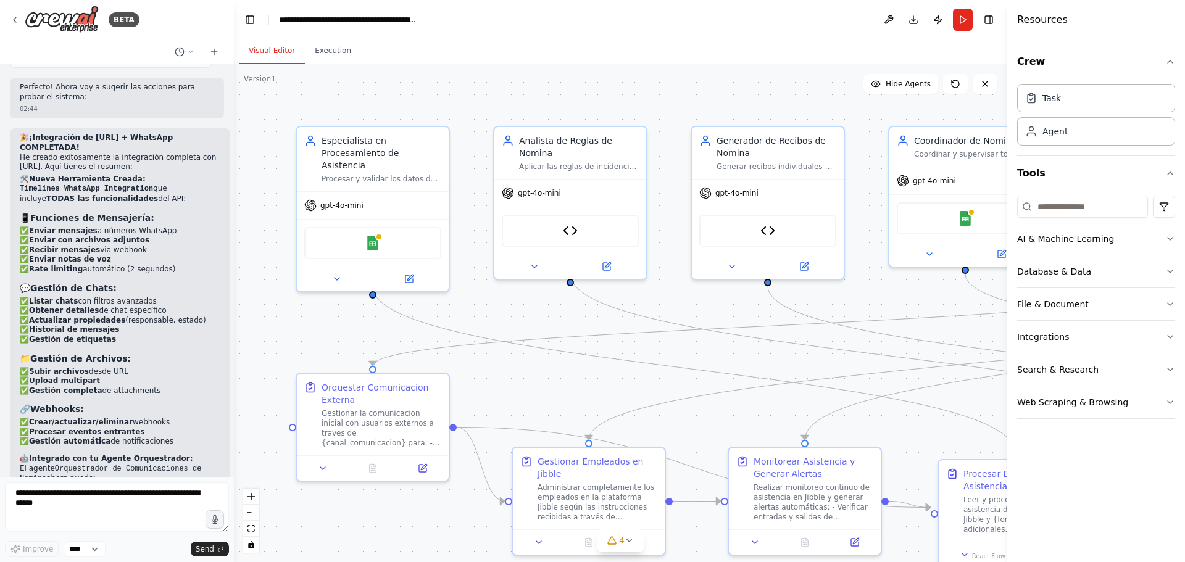
scroll to position [22976, 0]
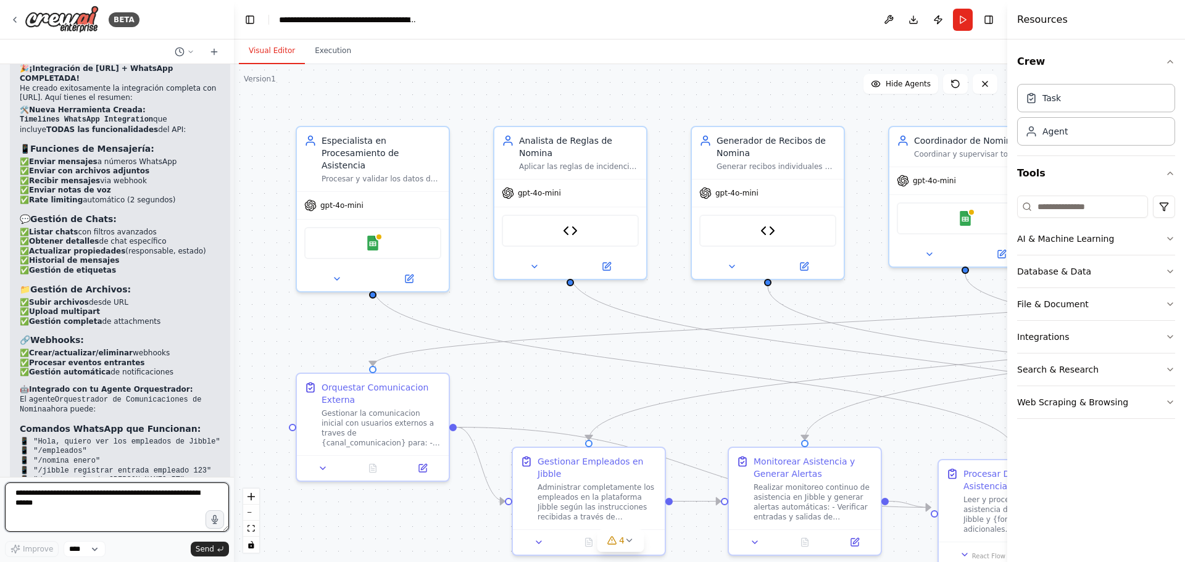
click at [106, 494] on textarea at bounding box center [117, 507] width 224 height 49
type textarea "**********"
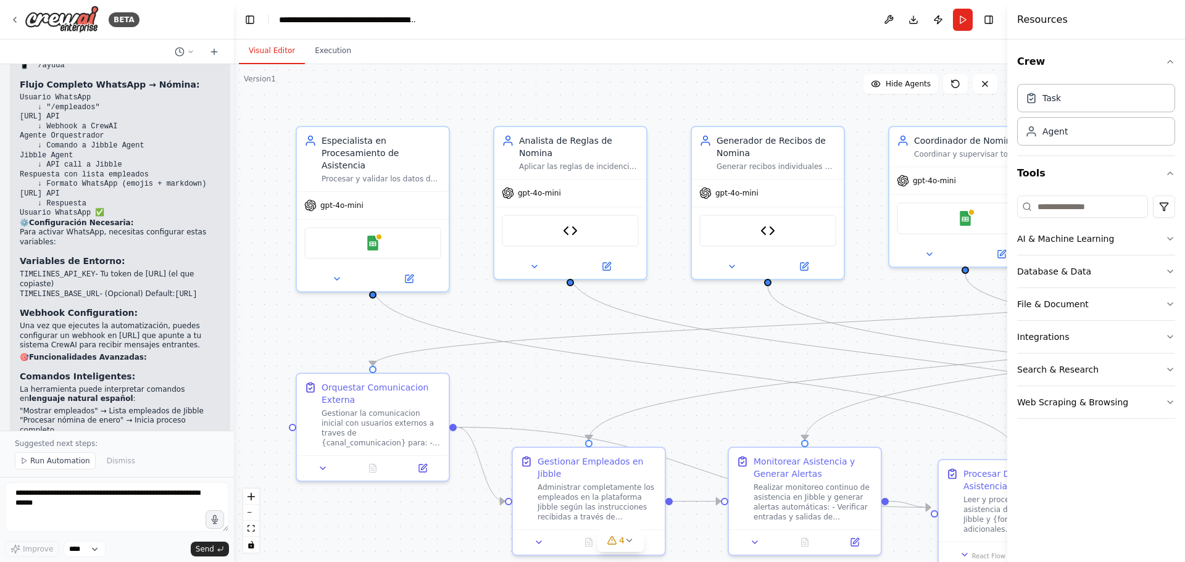
scroll to position [23421, 0]
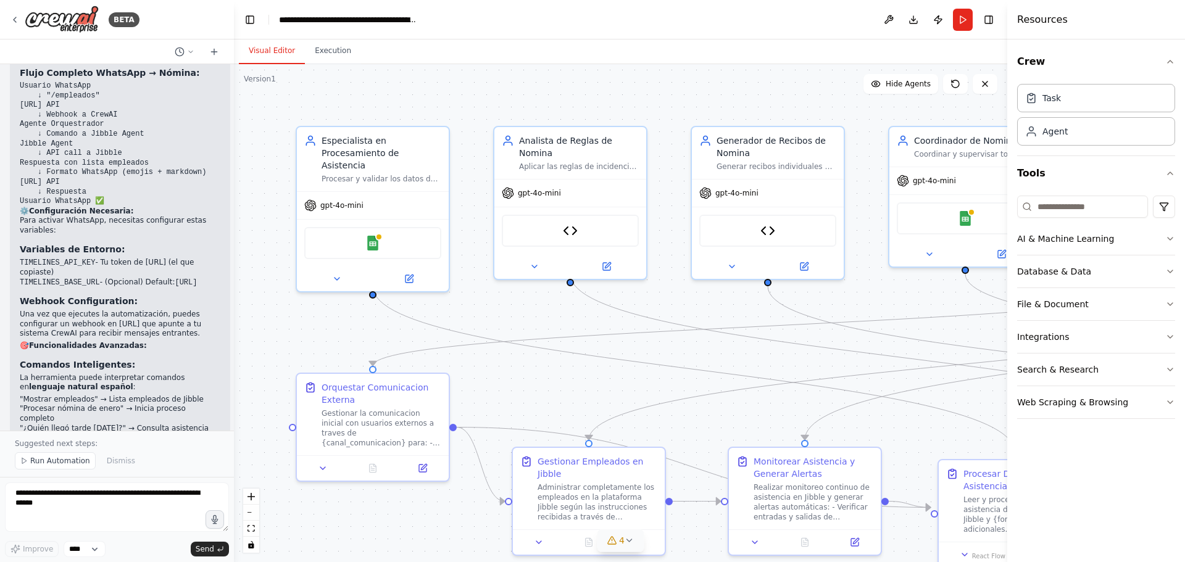
click at [627, 541] on icon at bounding box center [630, 541] width 10 height 10
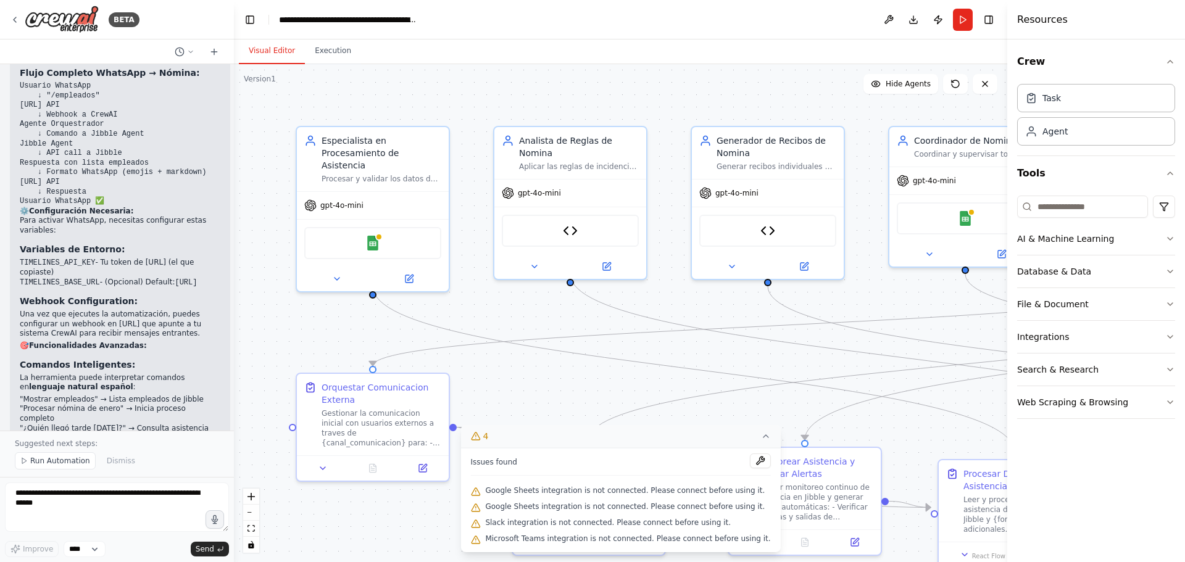
click at [480, 437] on icon at bounding box center [475, 436] width 10 height 10
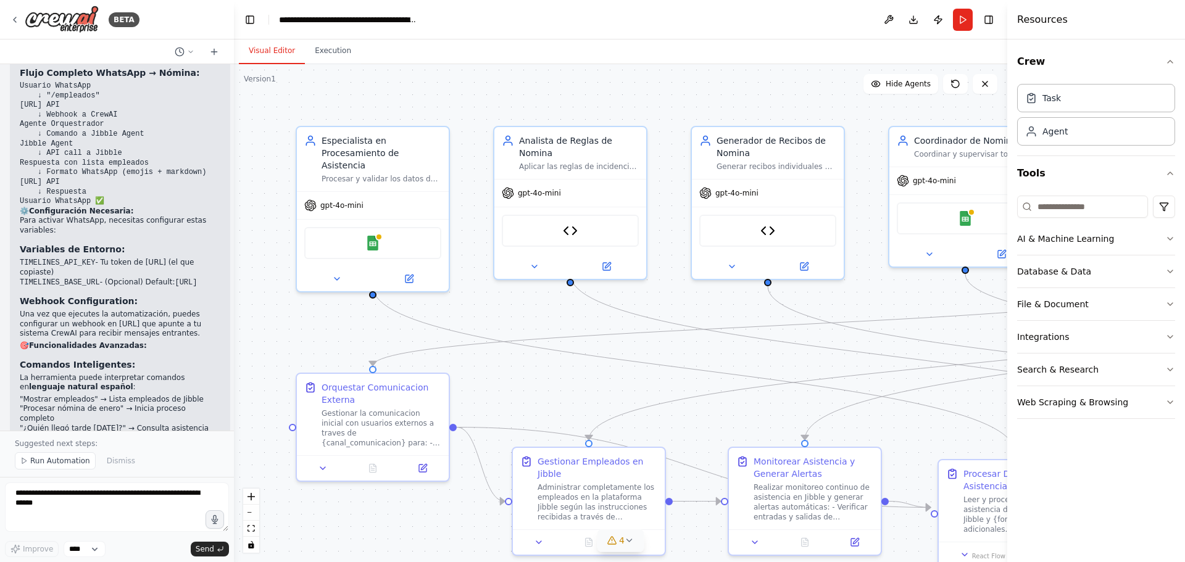
click at [612, 536] on icon at bounding box center [612, 541] width 10 height 10
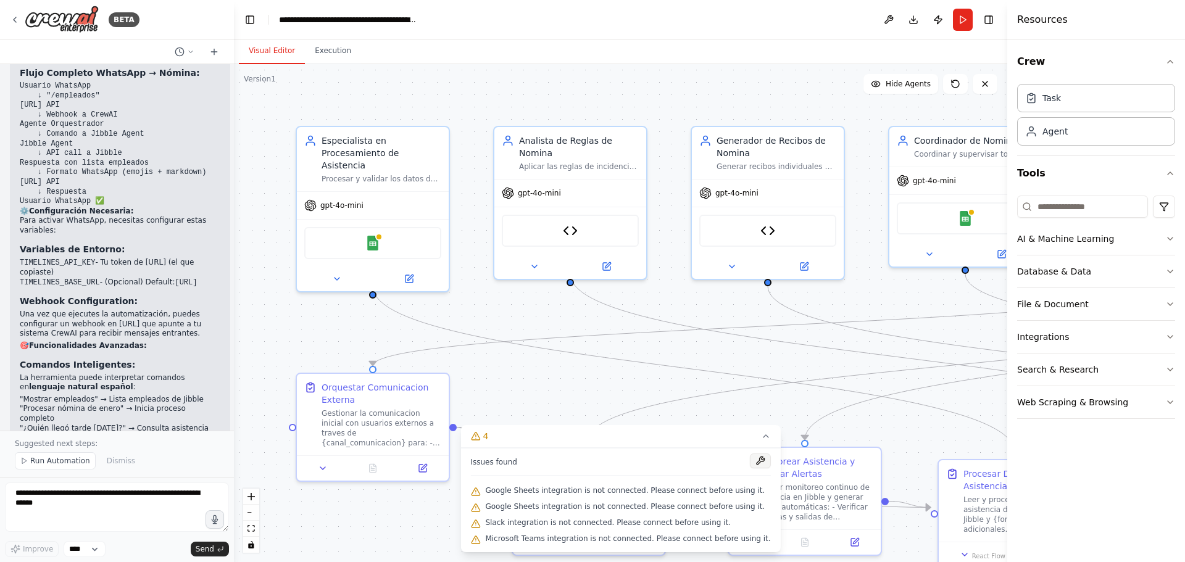
click at [750, 462] on button at bounding box center [760, 461] width 21 height 15
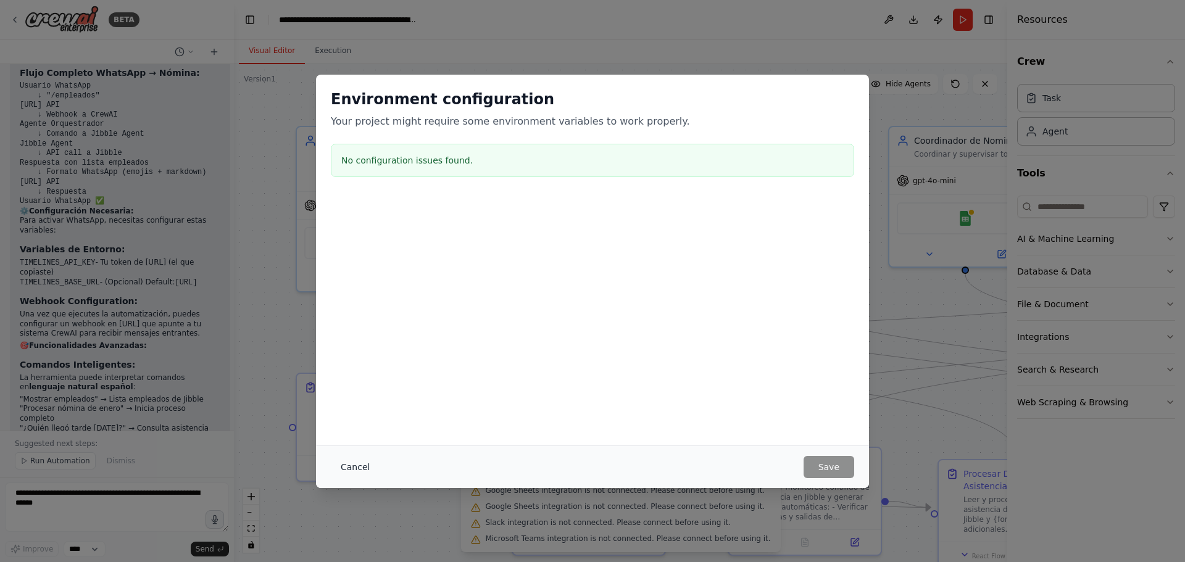
click at [359, 462] on button "Cancel" at bounding box center [355, 467] width 49 height 22
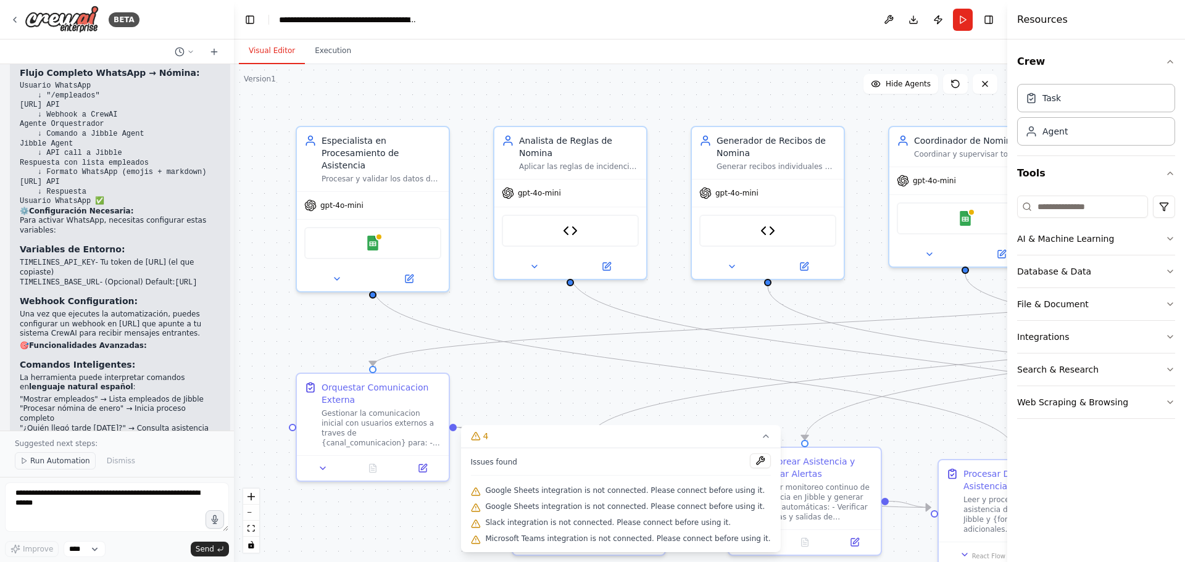
click at [54, 460] on span "Run Automation" at bounding box center [60, 461] width 60 height 10
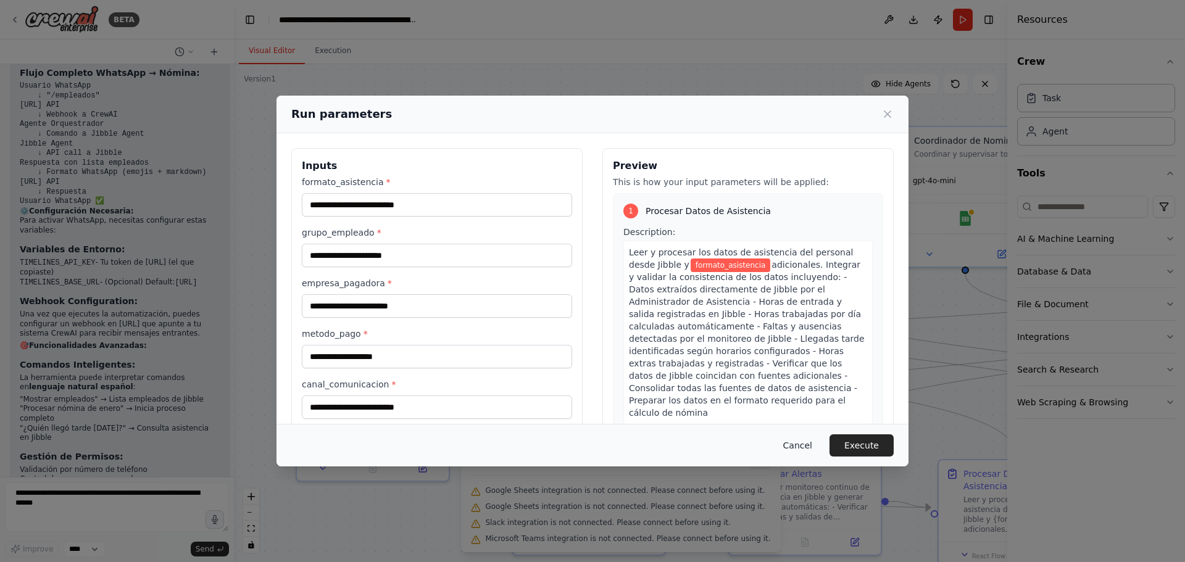
click at [815, 447] on button "Cancel" at bounding box center [797, 445] width 49 height 22
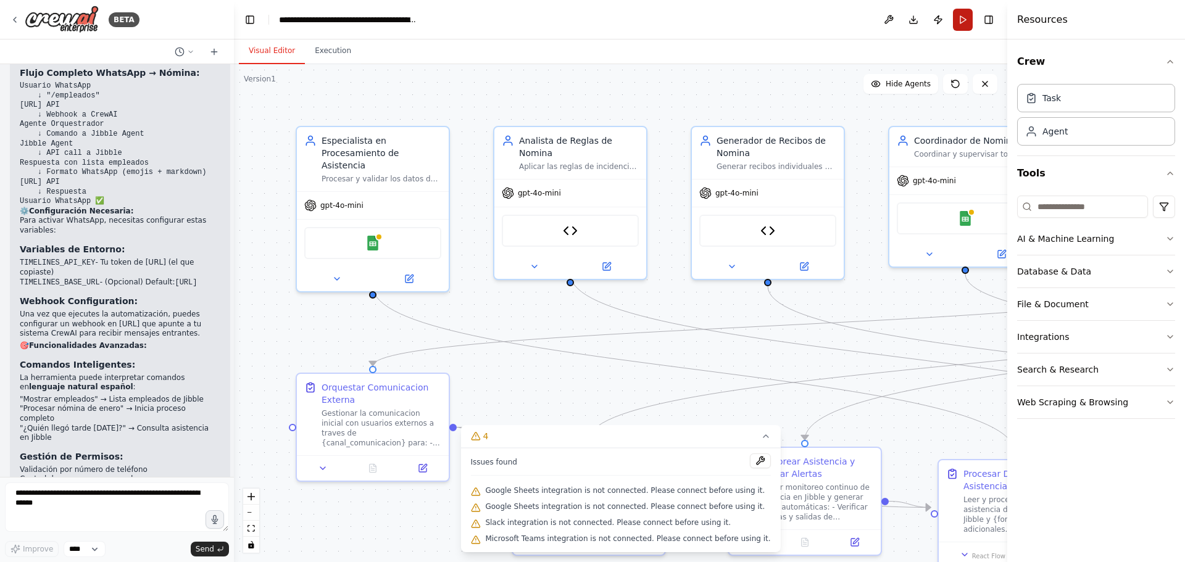
click at [957, 20] on button "Run" at bounding box center [963, 20] width 20 height 22
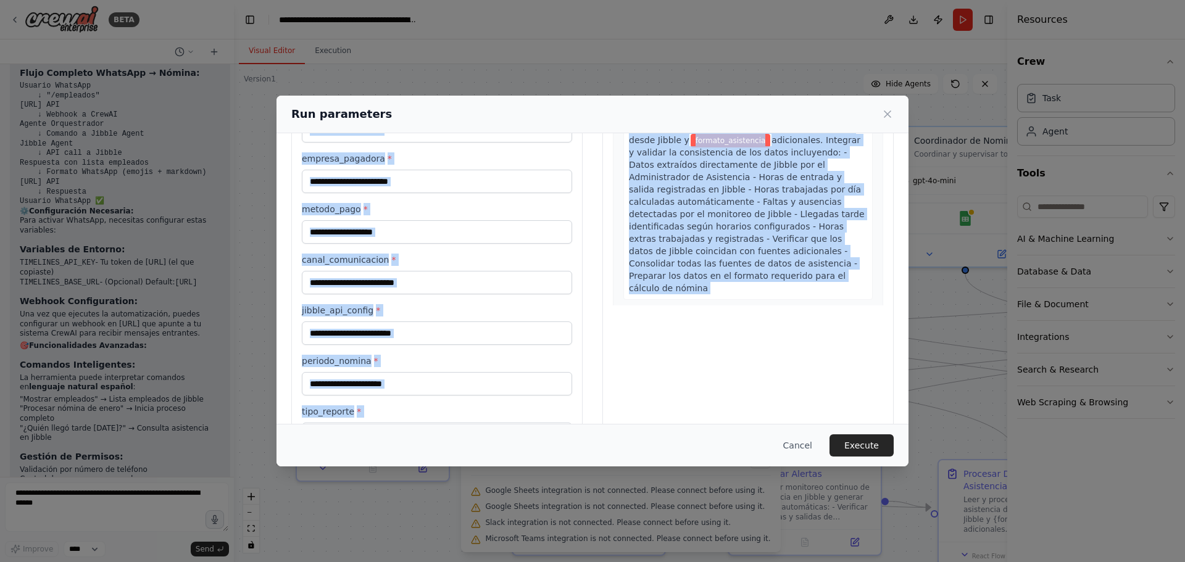
scroll to position [172, 0]
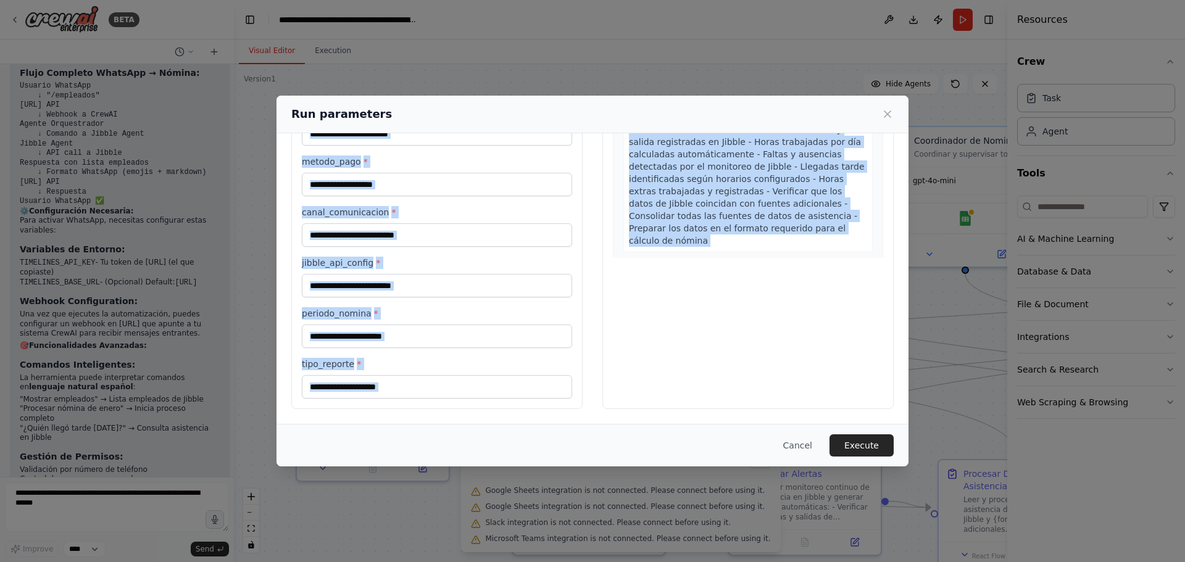
drag, startPoint x: 298, startPoint y: 164, endPoint x: 478, endPoint y: 425, distance: 317.7
click at [478, 425] on div "Run parameters Inputs formato_asistencia * grupo_empleado * empresa_pagadora * …" at bounding box center [592, 281] width 632 height 371
copy div "Loremi dolorsi_ametconsec * adipi_elitsedd * eiusmod_temporin * utlabo_etdo * m…"
click at [80, 497] on div "Run parameters Inputs formato_asistencia * grupo_empleado * empresa_pagadora * …" at bounding box center [592, 281] width 1185 height 562
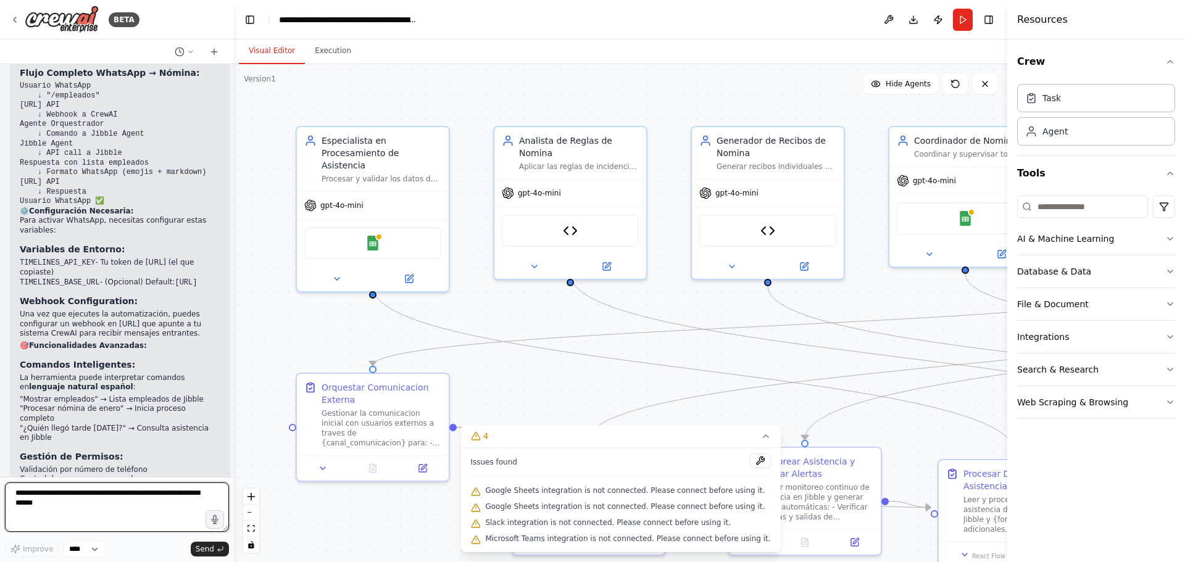
click at [36, 505] on textarea at bounding box center [117, 507] width 224 height 49
paste textarea "**********"
type textarea "**********"
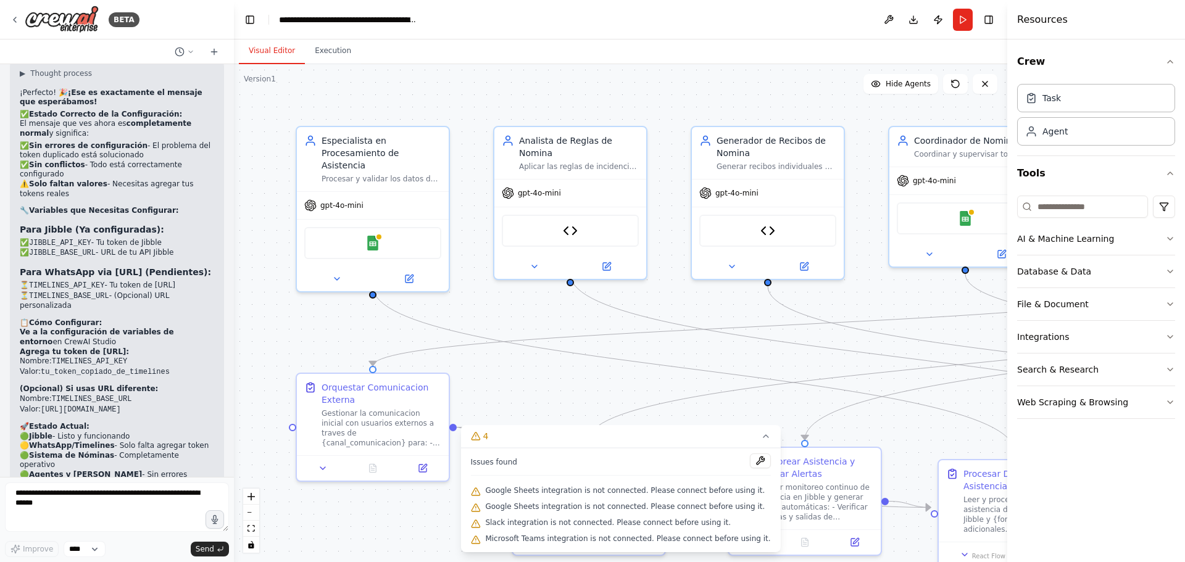
scroll to position [25860, 0]
click at [961, 17] on button "Run" at bounding box center [963, 20] width 20 height 22
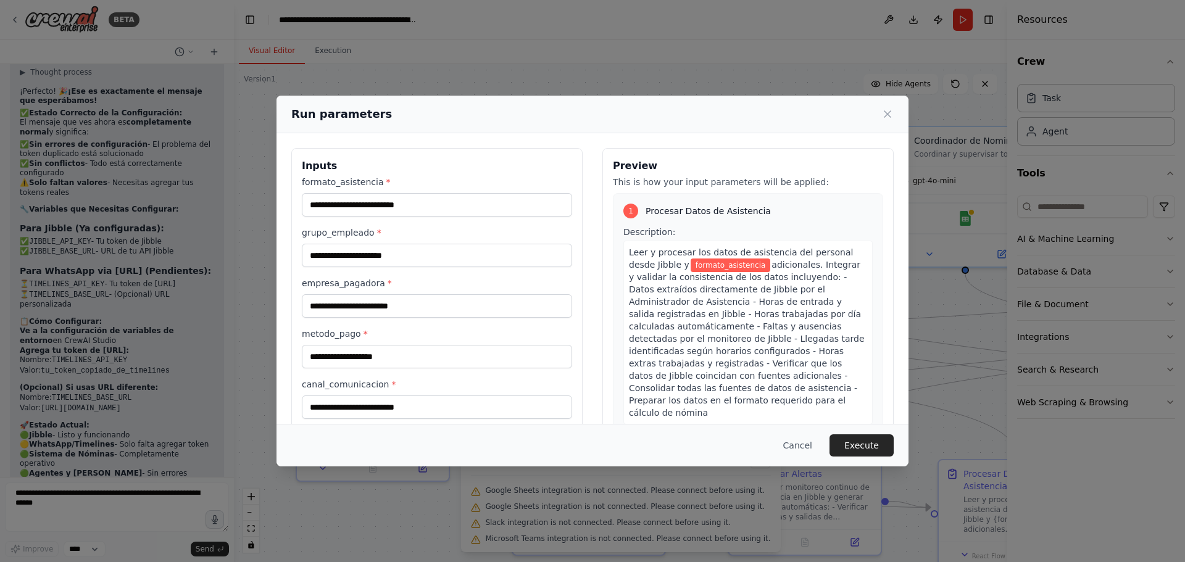
click at [65, 338] on div "Run parameters Inputs formato_asistencia * grupo_empleado * empresa_pagadora * …" at bounding box center [592, 281] width 1185 height 562
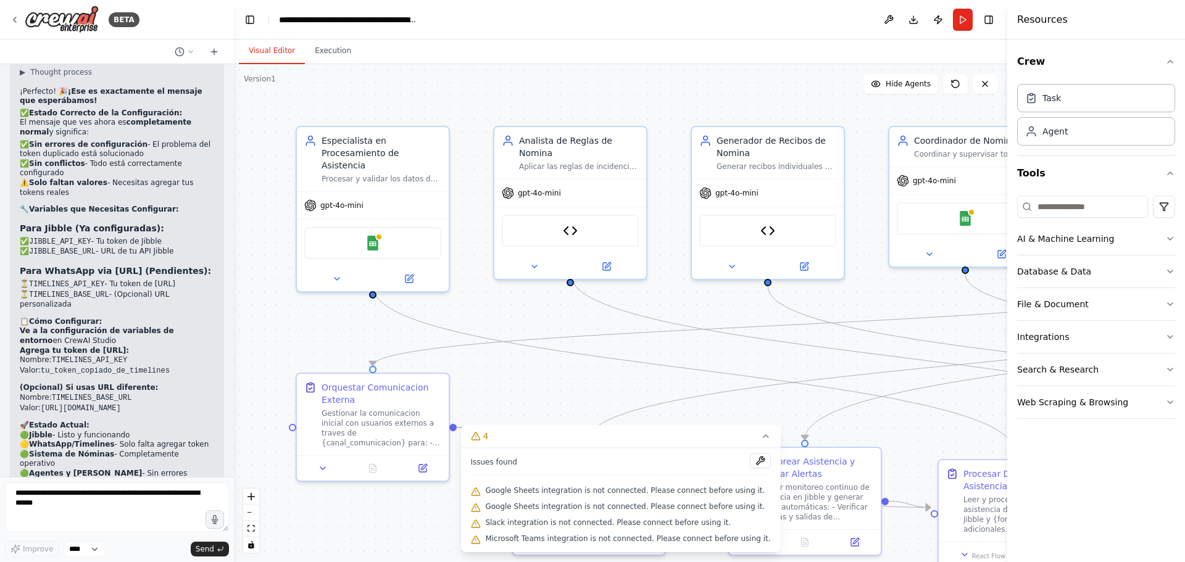
drag, startPoint x: 20, startPoint y: 323, endPoint x: 197, endPoint y: 384, distance: 187.6
copy code "formato_asistencia: "Jibble API" grupo_empleado: "Empleados Tiempo Completo" em…"
click at [498, 365] on div ".deletable-edge-delete-btn { width: 20px; height: 20px; border: 0px solid #ffff…" at bounding box center [620, 313] width 773 height 498
